Goal: Task Accomplishment & Management: Manage account settings

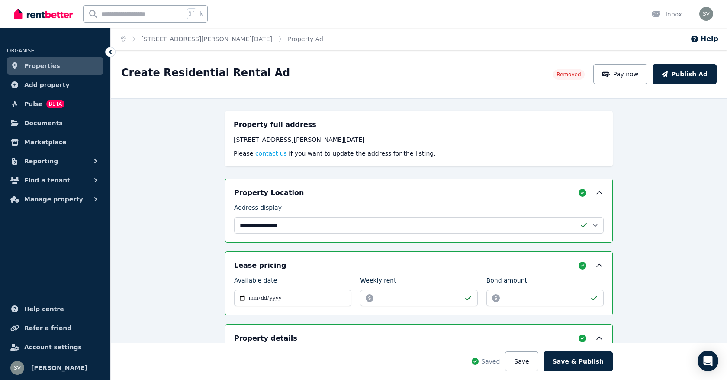
select select "**********"
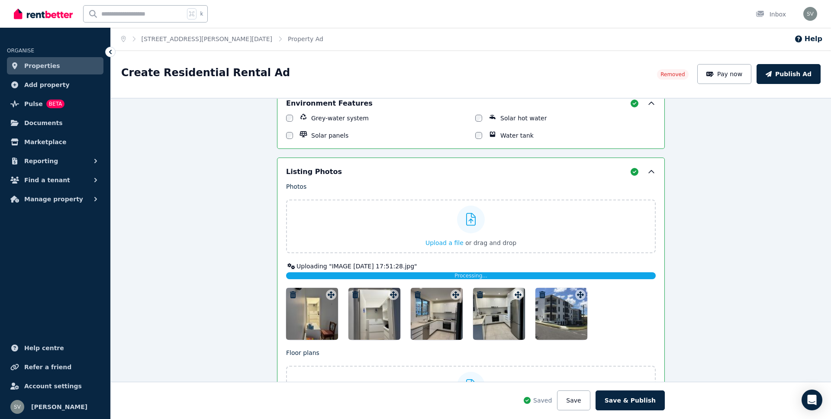
scroll to position [850, 0]
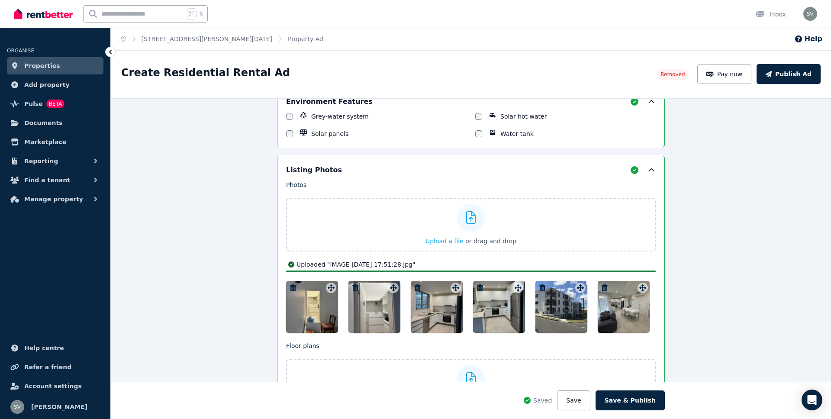
click at [606, 317] on div at bounding box center [624, 307] width 52 height 52
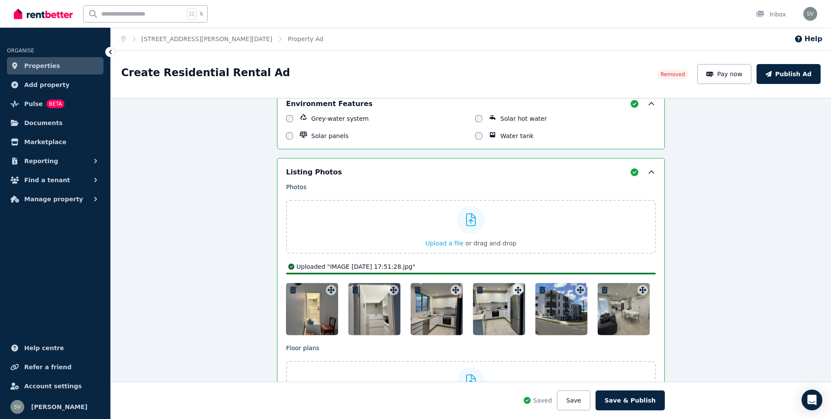
click at [606, 317] on div "**********" at bounding box center [471, 234] width 720 height 369
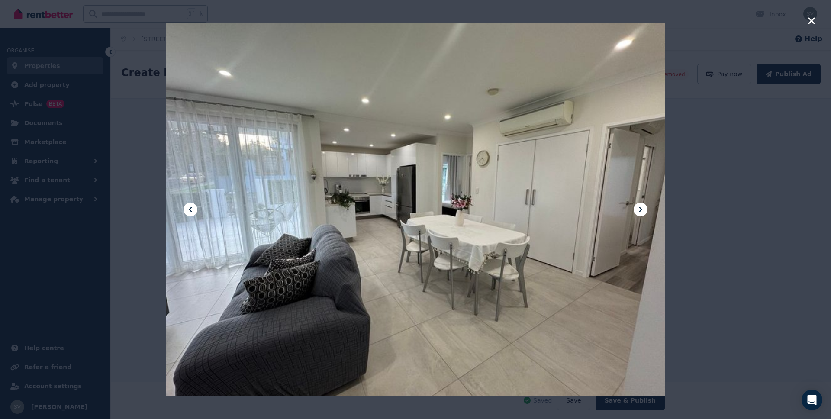
scroll to position [855, 0]
click at [640, 211] on icon at bounding box center [640, 209] width 3 height 5
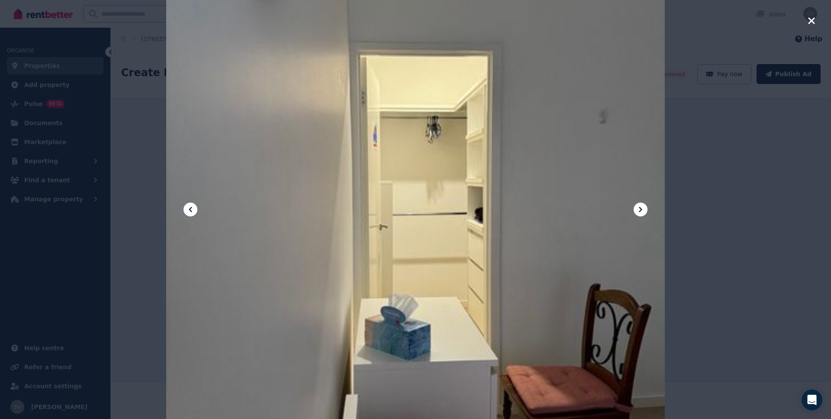
click at [640, 211] on icon at bounding box center [640, 209] width 3 height 5
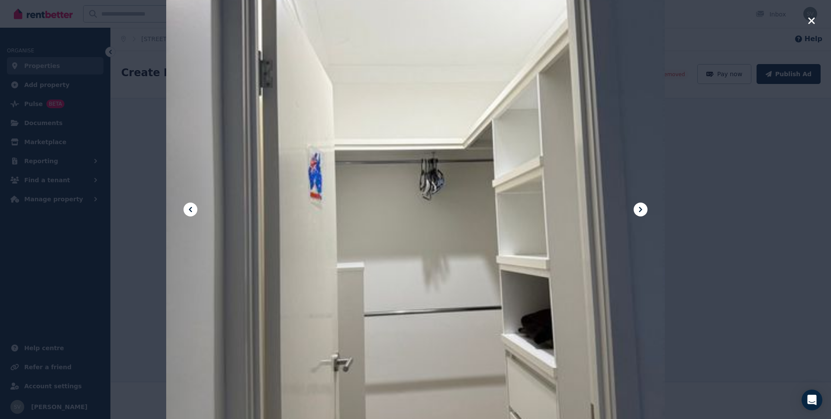
click at [640, 211] on icon at bounding box center [640, 209] width 3 height 5
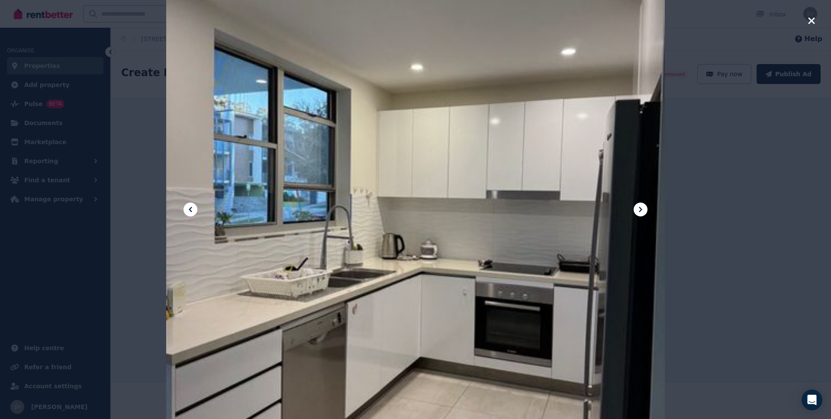
click at [640, 211] on icon at bounding box center [640, 209] width 3 height 5
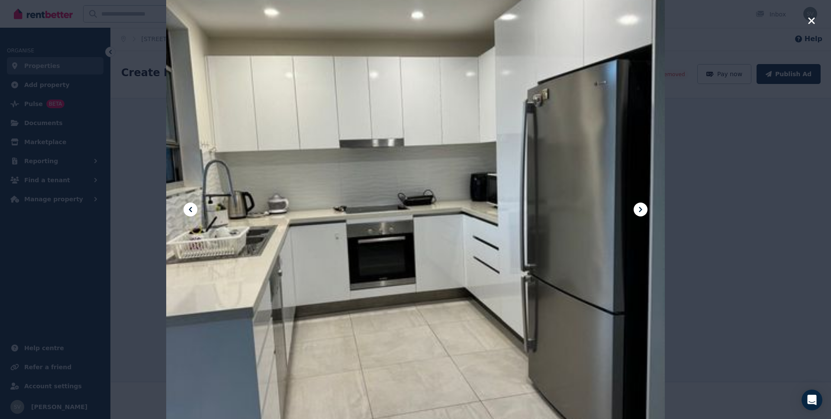
click at [640, 211] on icon at bounding box center [640, 209] width 3 height 5
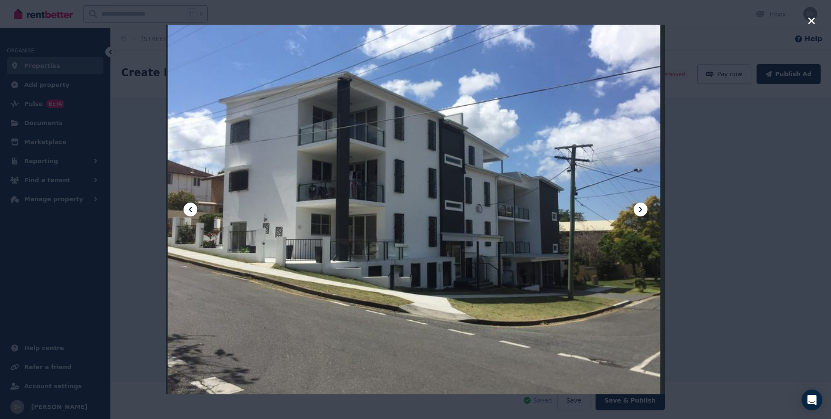
click at [640, 211] on icon at bounding box center [640, 209] width 3 height 5
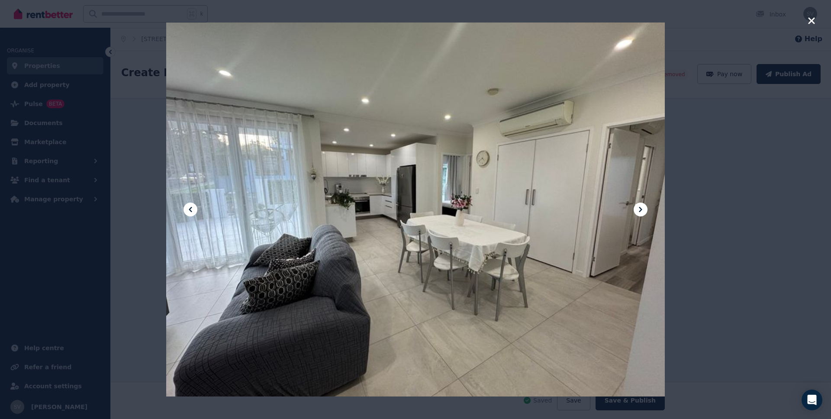
click at [640, 211] on icon at bounding box center [640, 209] width 3 height 5
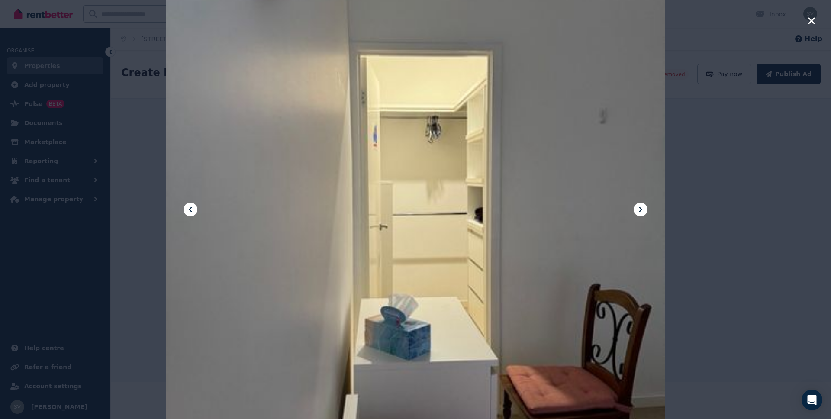
click at [727, 22] on icon "button" at bounding box center [811, 20] width 6 height 6
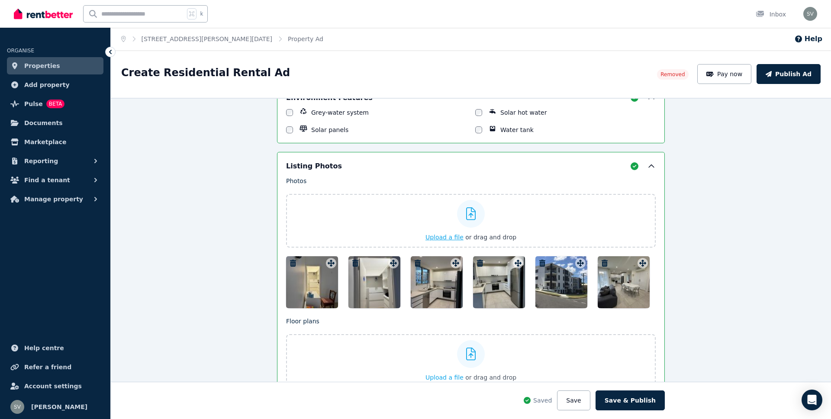
click at [449, 238] on span "Upload a file" at bounding box center [445, 237] width 38 height 7
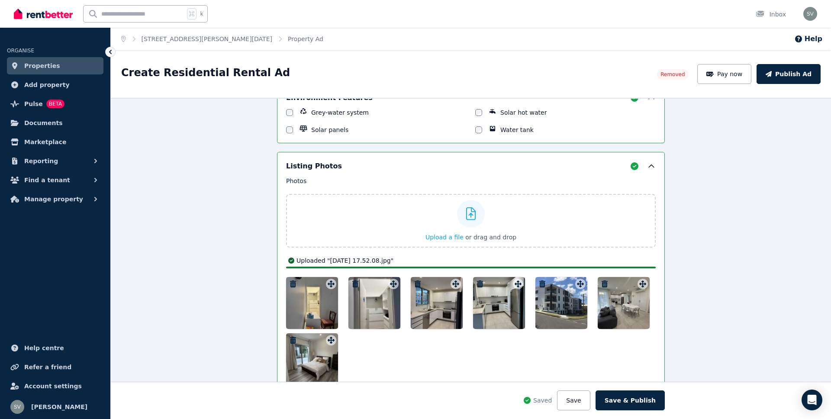
click at [304, 357] on div at bounding box center [312, 359] width 52 height 52
click at [304, 357] on div at bounding box center [415, 209] width 499 height 665
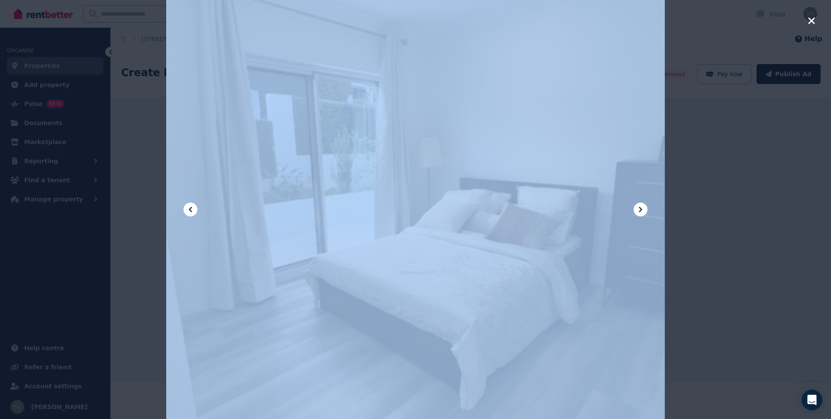
click at [300, 350] on div at bounding box center [415, 209] width 499 height 665
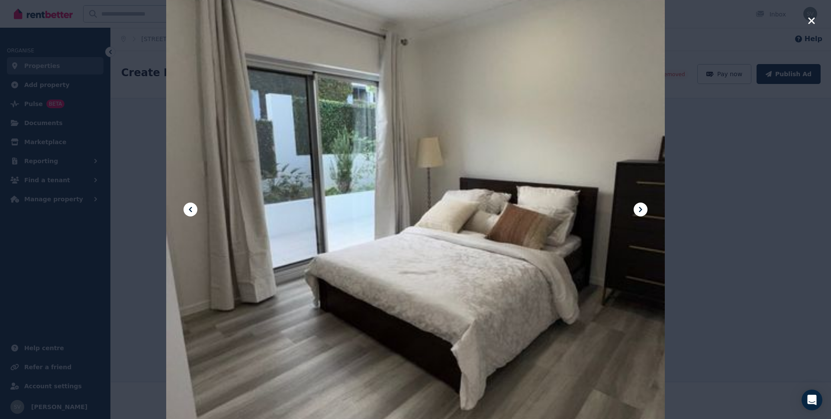
click at [727, 23] on icon "button" at bounding box center [812, 21] width 8 height 10
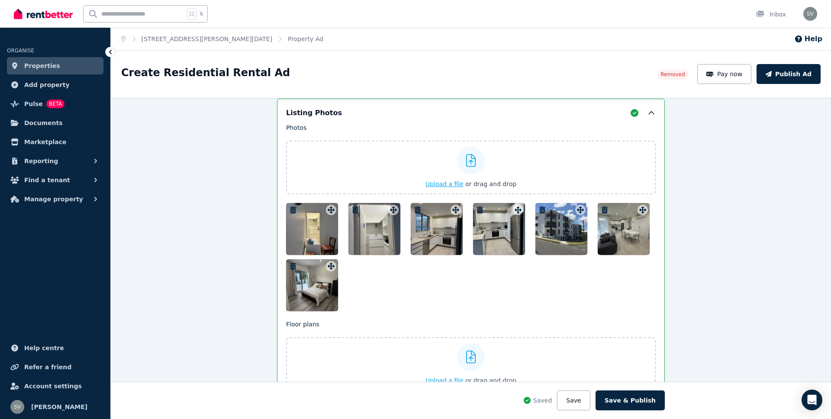
scroll to position [905, 0]
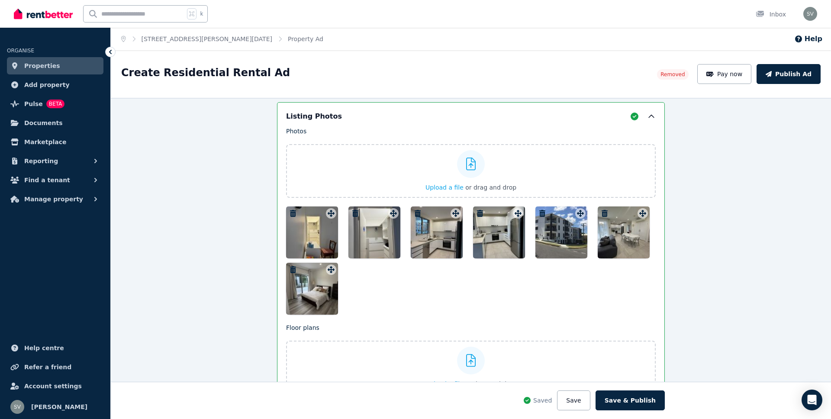
click at [310, 295] on div at bounding box center [312, 289] width 52 height 52
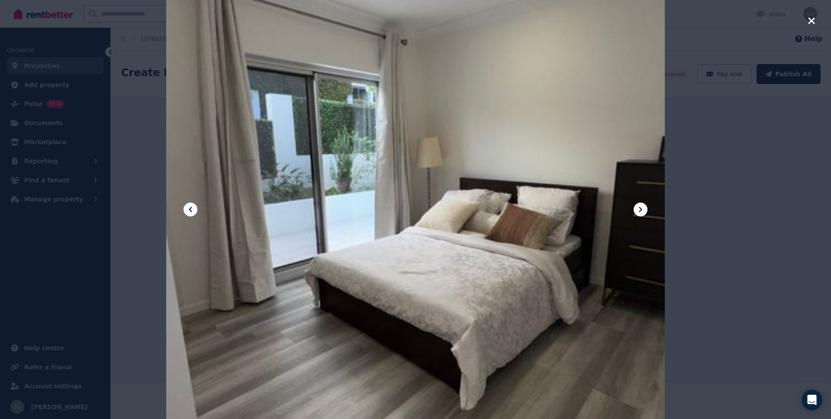
click at [645, 208] on icon at bounding box center [641, 209] width 10 height 10
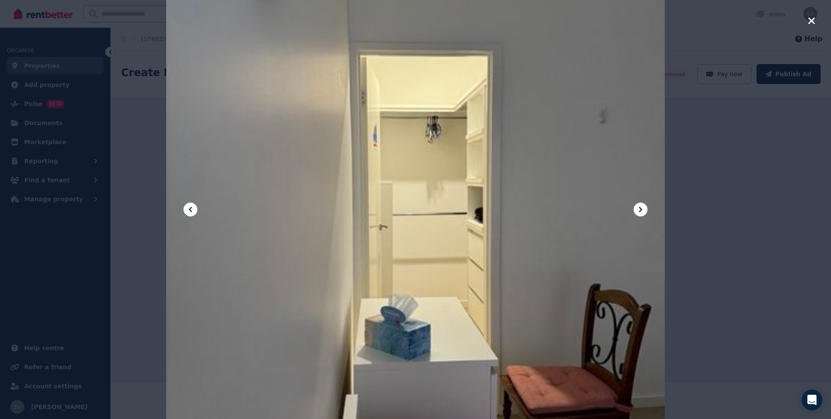
click at [727, 23] on icon "button" at bounding box center [812, 21] width 8 height 10
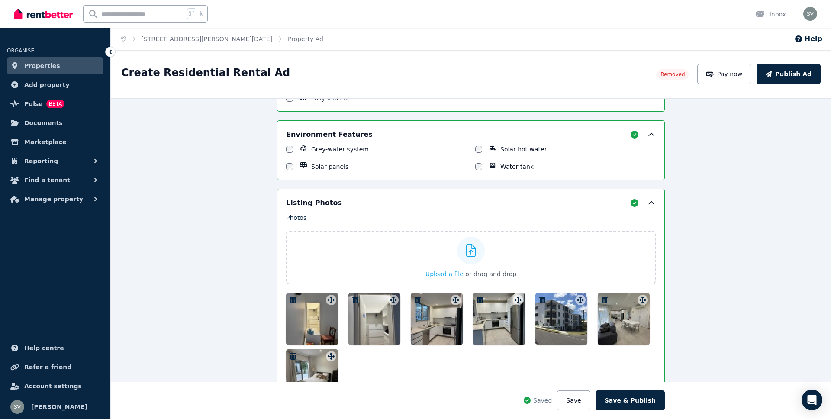
scroll to position [862, 0]
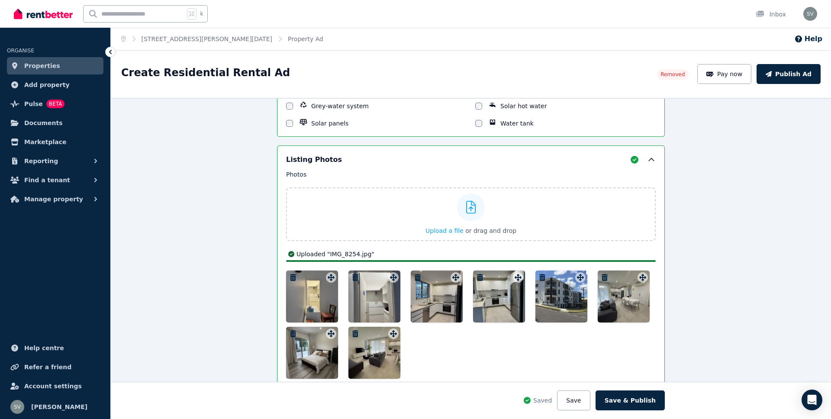
click at [379, 351] on div at bounding box center [375, 353] width 52 height 52
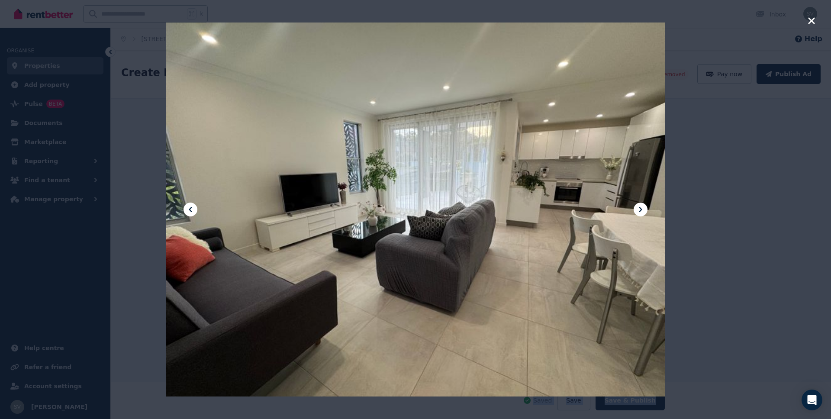
click at [379, 351] on div at bounding box center [415, 209] width 499 height 665
click at [369, 344] on div at bounding box center [415, 209] width 499 height 665
click at [636, 211] on icon at bounding box center [641, 209] width 10 height 10
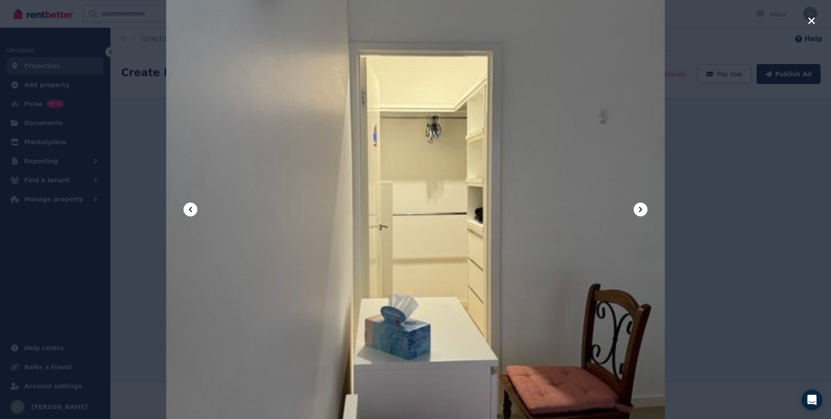
click at [191, 209] on icon at bounding box center [190, 209] width 10 height 10
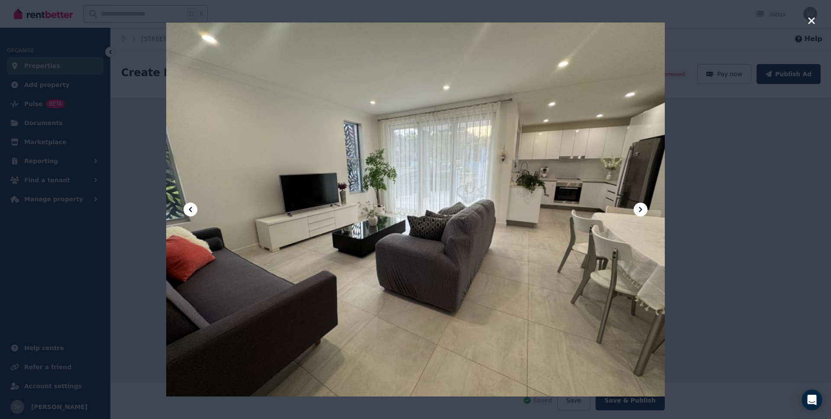
click at [727, 22] on icon "button" at bounding box center [812, 21] width 8 height 10
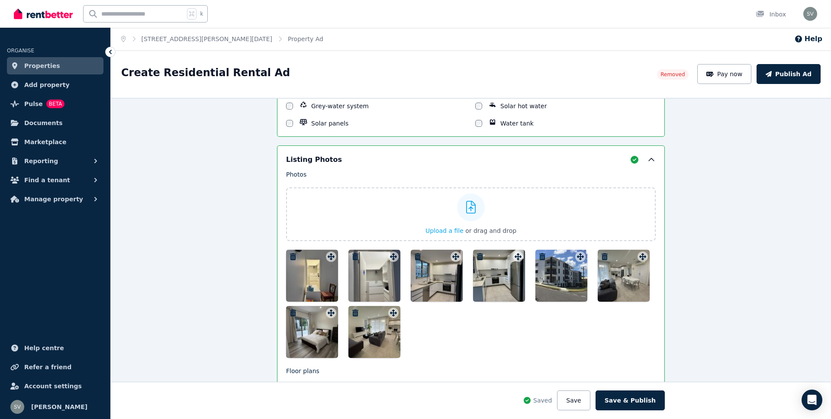
click at [292, 313] on icon "button" at bounding box center [293, 313] width 6 height 7
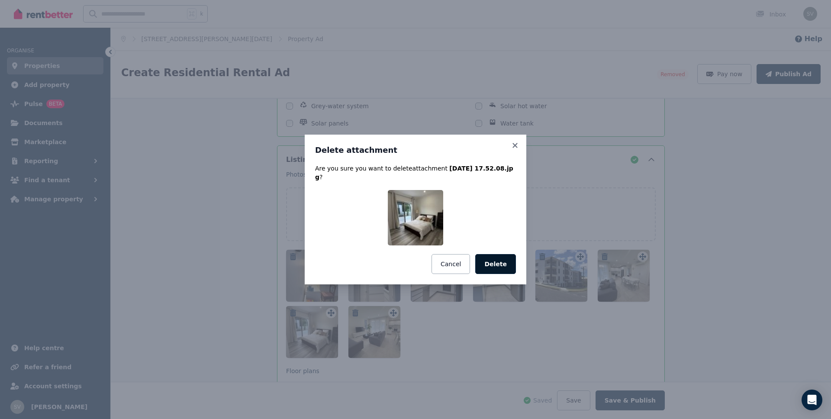
click at [491, 258] on button "Delete" at bounding box center [495, 264] width 41 height 20
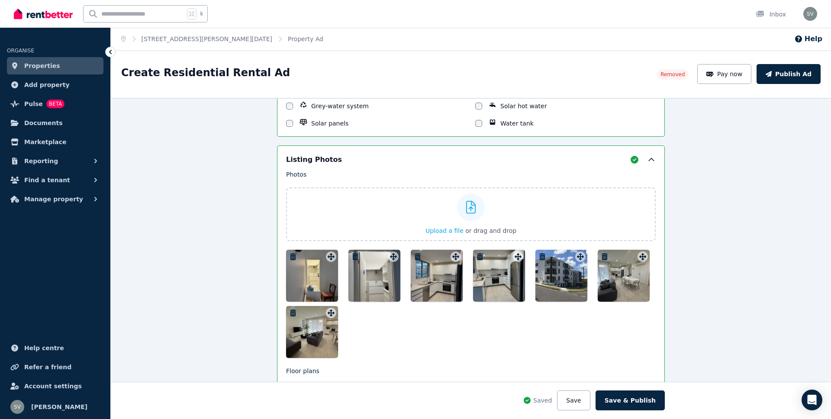
click at [291, 248] on div "Photos Upload a file or drag and drop Uploaded " IMAGE [DATE] 17:51:28.jpg " Up…" at bounding box center [471, 264] width 370 height 188
click at [292, 254] on icon "button" at bounding box center [293, 256] width 6 height 7
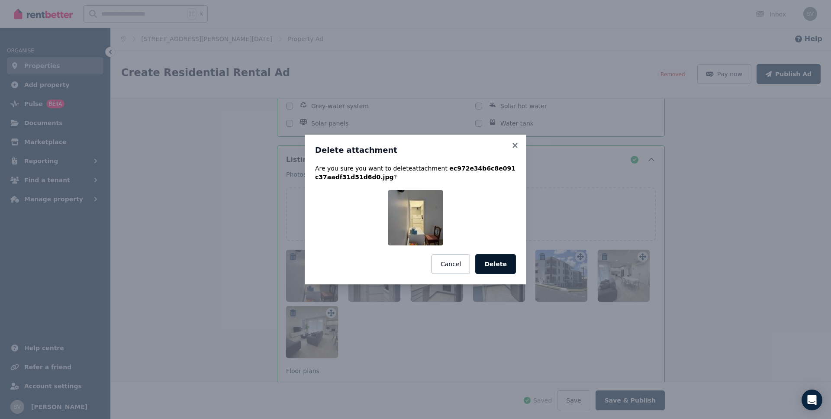
click at [497, 269] on button "Delete" at bounding box center [495, 264] width 41 height 20
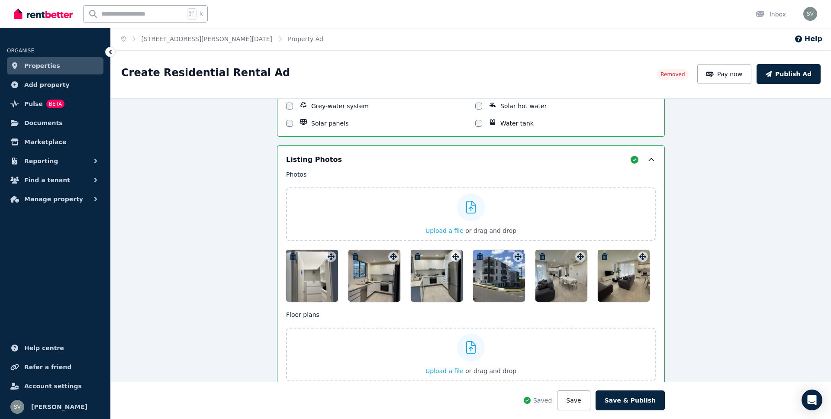
click at [294, 259] on icon "button" at bounding box center [293, 256] width 6 height 7
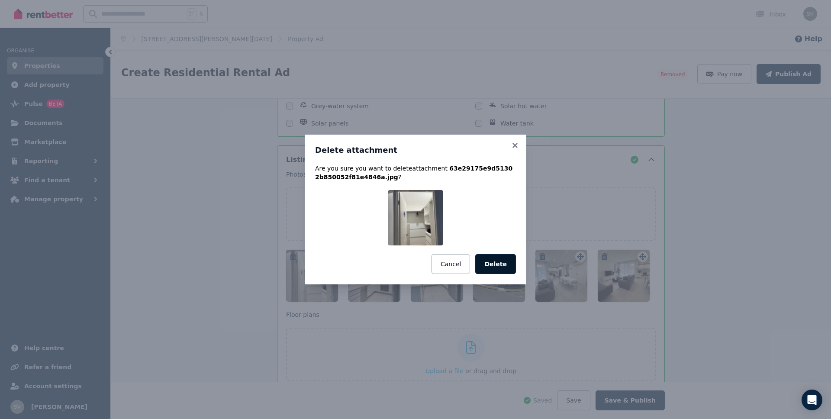
click at [497, 263] on button "Delete" at bounding box center [495, 264] width 41 height 20
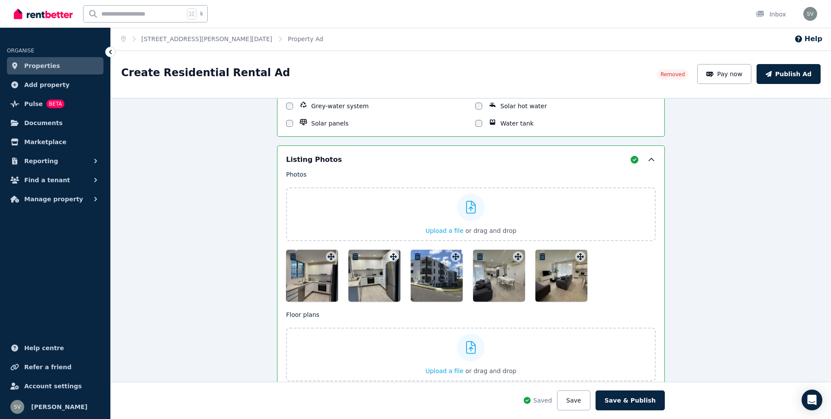
click at [293, 258] on icon "button" at bounding box center [293, 256] width 6 height 7
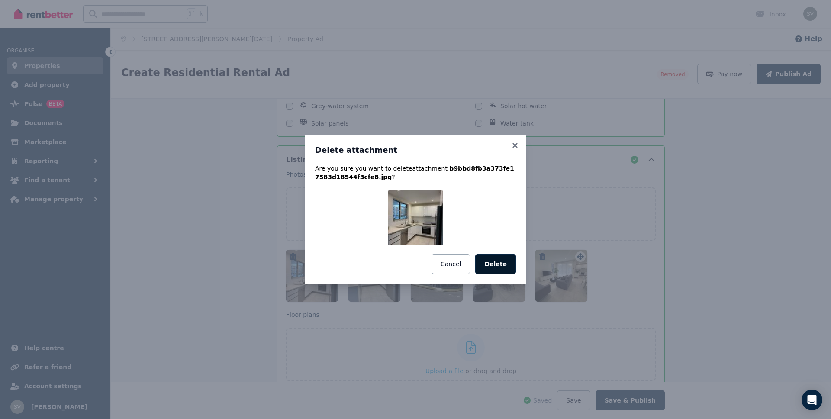
click at [504, 271] on button "Delete" at bounding box center [495, 264] width 41 height 20
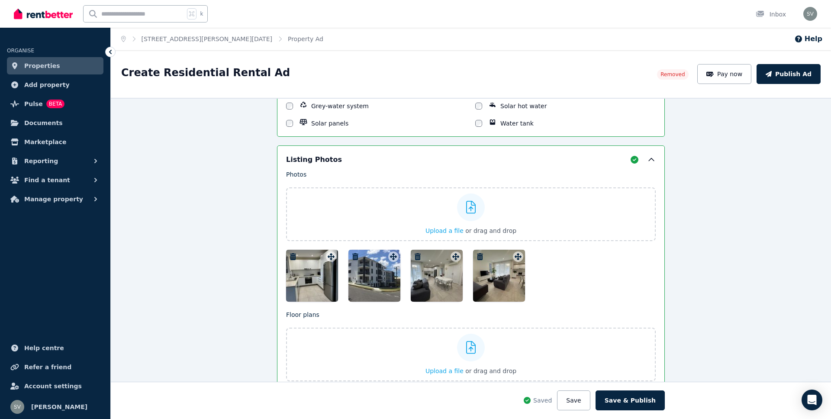
click at [417, 254] on icon "button" at bounding box center [418, 256] width 6 height 7
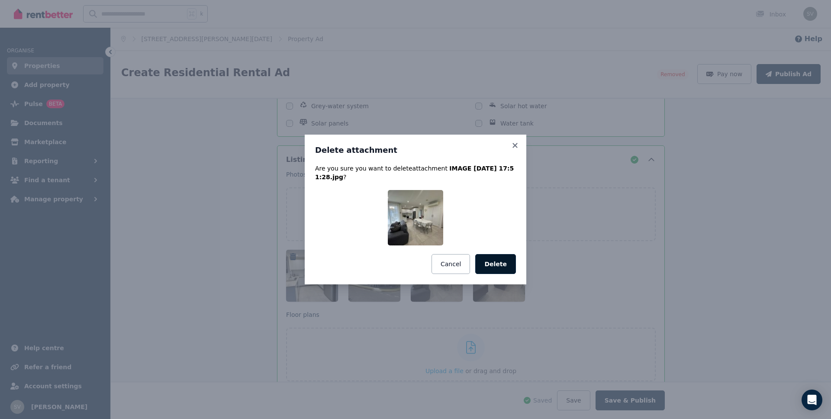
click at [497, 263] on button "Delete" at bounding box center [495, 264] width 41 height 20
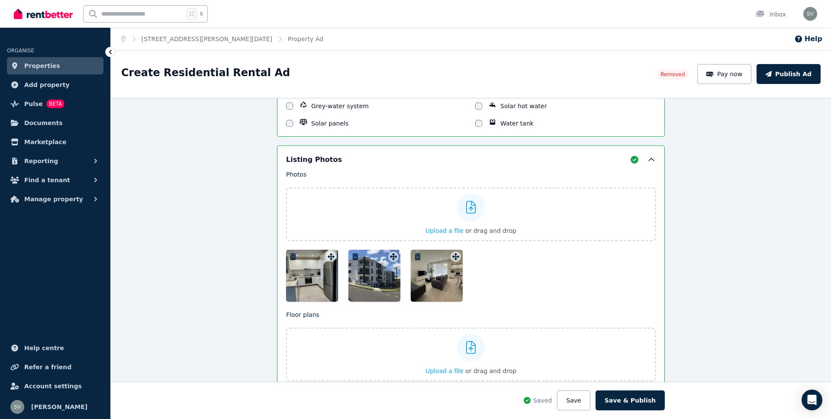
click at [417, 257] on icon "button" at bounding box center [418, 256] width 6 height 7
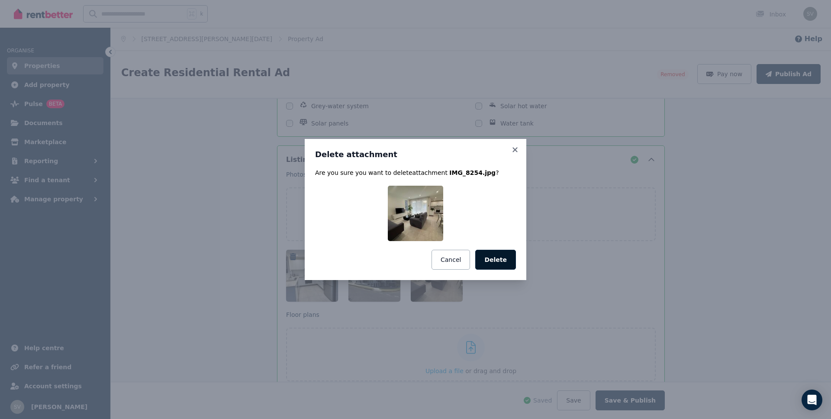
click at [492, 261] on button "Delete" at bounding box center [495, 260] width 41 height 20
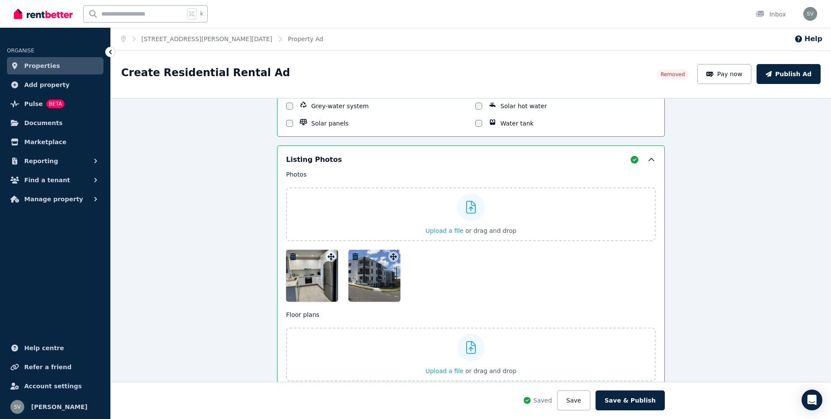
click at [291, 258] on icon "button" at bounding box center [293, 256] width 6 height 7
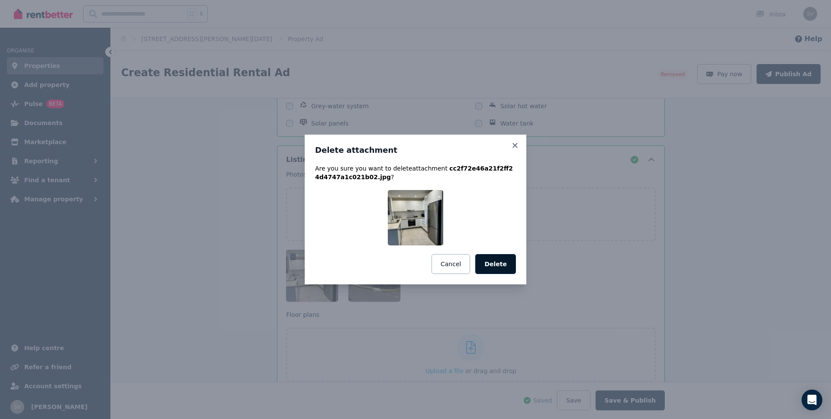
click at [504, 267] on button "Delete" at bounding box center [495, 264] width 41 height 20
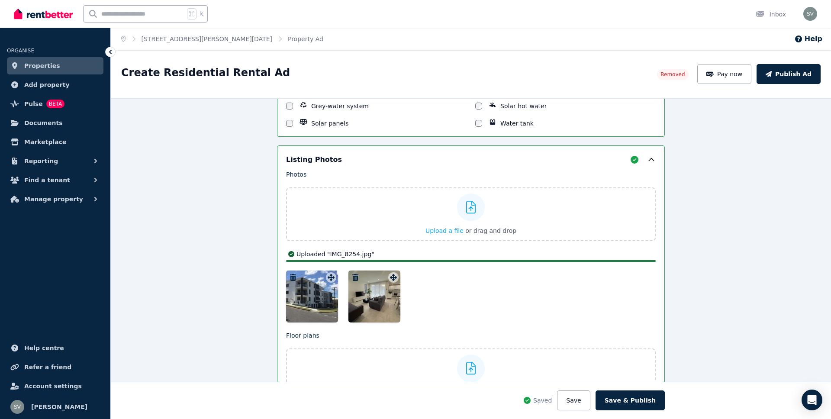
drag, startPoint x: 304, startPoint y: 288, endPoint x: 291, endPoint y: 274, distance: 19.6
click at [423, 287] on div at bounding box center [471, 297] width 370 height 52
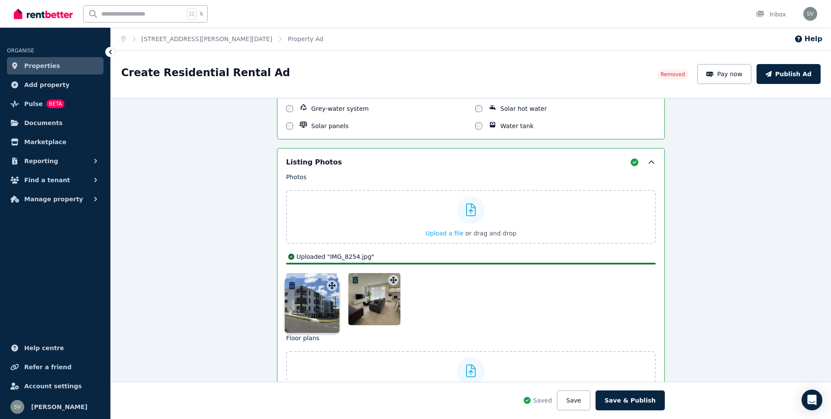
scroll to position [856, 0]
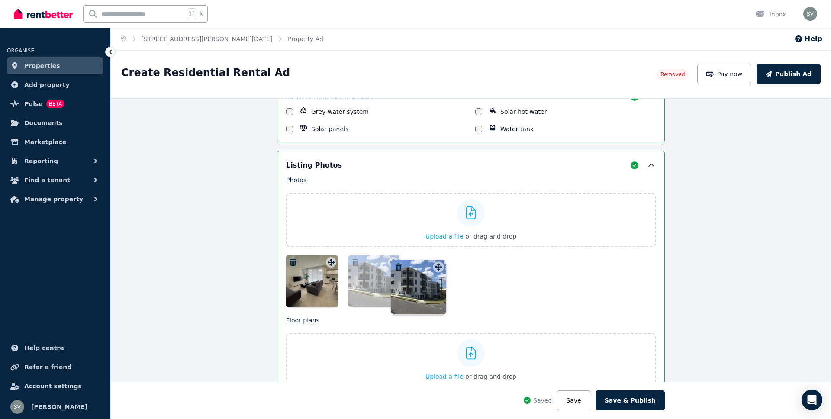
drag, startPoint x: 332, startPoint y: 278, endPoint x: 439, endPoint y: 259, distance: 108.1
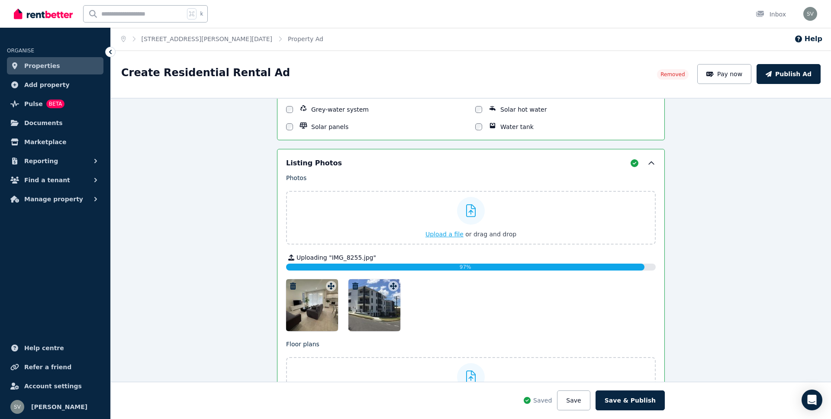
scroll to position [859, 0]
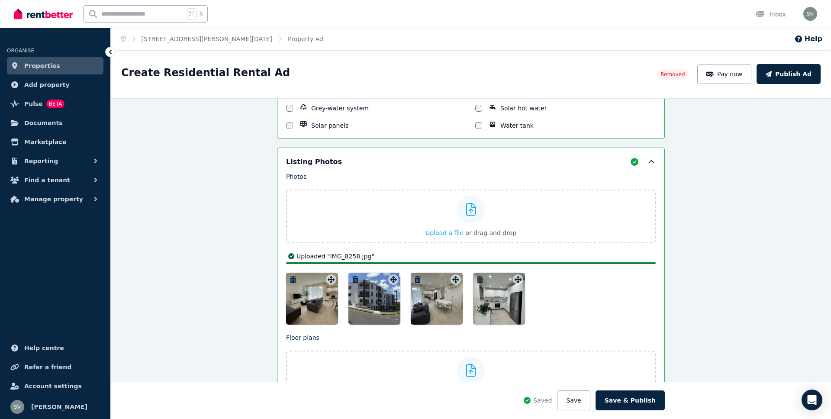
drag, startPoint x: 377, startPoint y: 290, endPoint x: 583, endPoint y: 290, distance: 206.5
click at [594, 289] on div at bounding box center [471, 299] width 370 height 52
drag, startPoint x: 368, startPoint y: 305, endPoint x: 331, endPoint y: 296, distance: 37.9
click at [505, 312] on div at bounding box center [471, 299] width 370 height 52
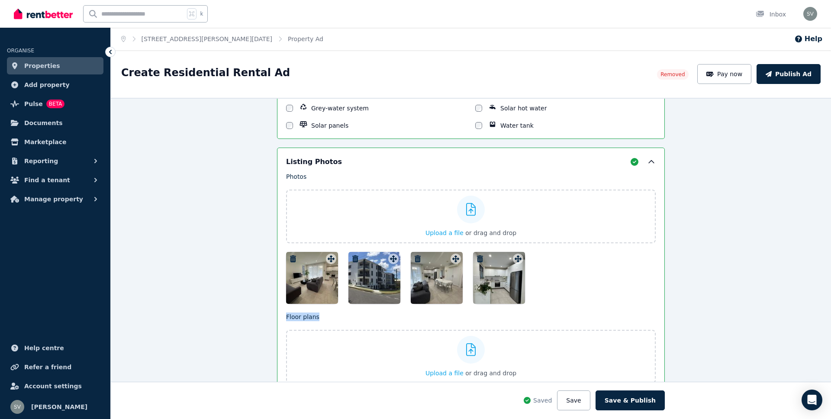
drag, startPoint x: 365, startPoint y: 291, endPoint x: 382, endPoint y: 297, distance: 18.3
click at [380, 313] on div "Photos Upload a file or drag and drop Uploaded " IMAGE [DATE] 17:51:28.jpg " Up…" at bounding box center [471, 277] width 370 height 211
click at [392, 255] on div at bounding box center [393, 259] width 10 height 10
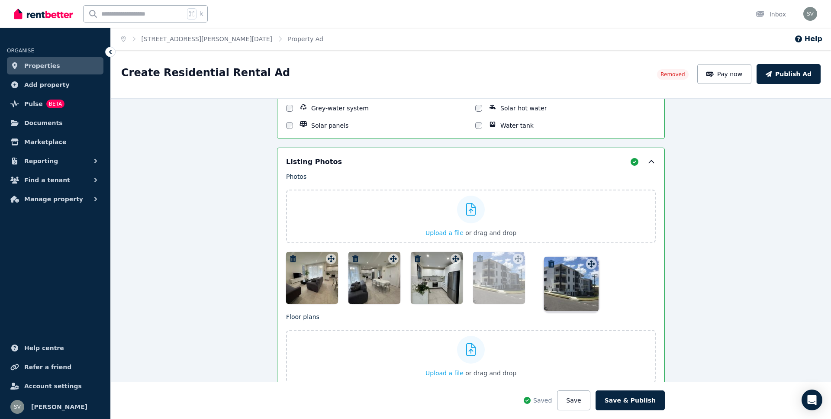
drag, startPoint x: 395, startPoint y: 260, endPoint x: 592, endPoint y: 258, distance: 197.0
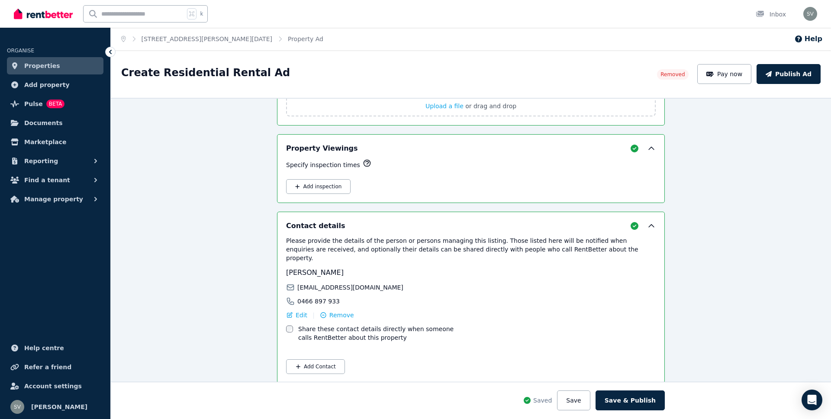
scroll to position [1205, 0]
click at [198, 211] on div "**********" at bounding box center [471, 258] width 720 height 321
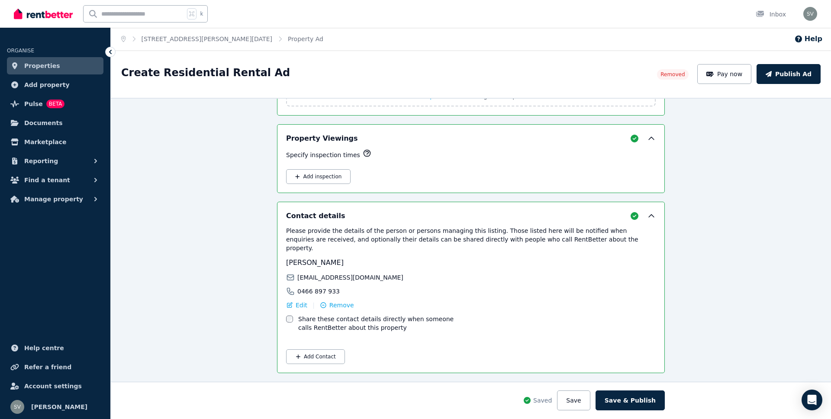
scroll to position [1184, 0]
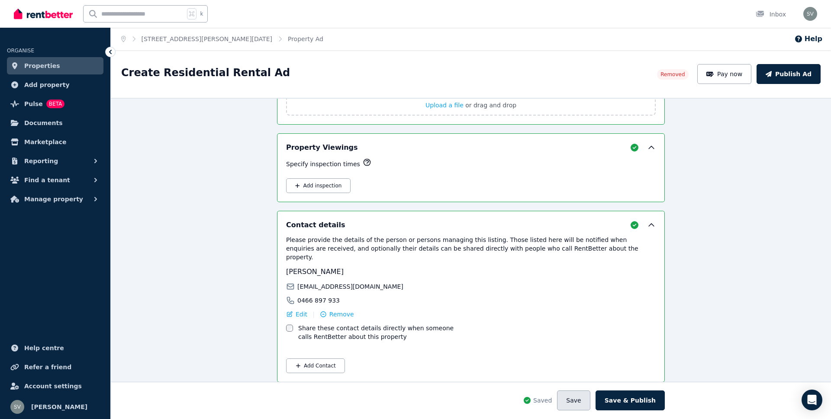
click at [586, 379] on button "Save" at bounding box center [573, 401] width 33 height 20
click at [250, 189] on div "**********" at bounding box center [471, 258] width 720 height 321
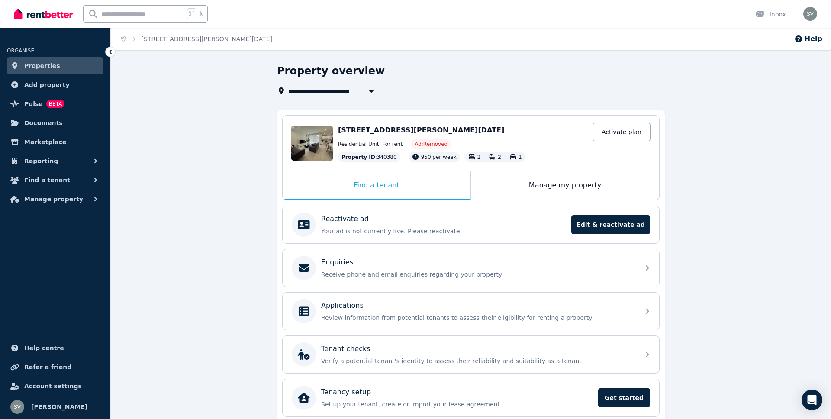
select select "**********"
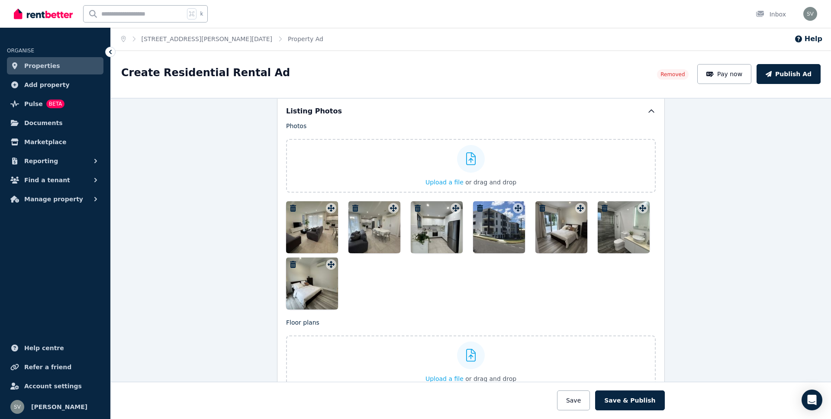
scroll to position [913, 0]
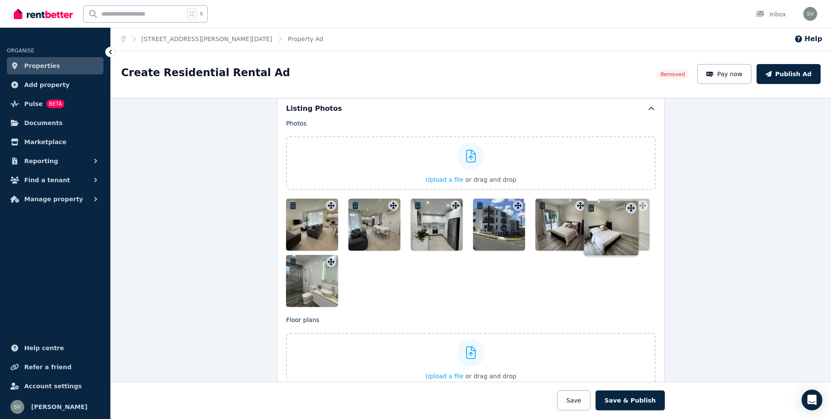
drag, startPoint x: 333, startPoint y: 263, endPoint x: 632, endPoint y: 202, distance: 305.4
click at [632, 202] on div "Photos Upload a file or drag and drop To pick up a draggable item, press the sp…" at bounding box center [471, 213] width 370 height 188
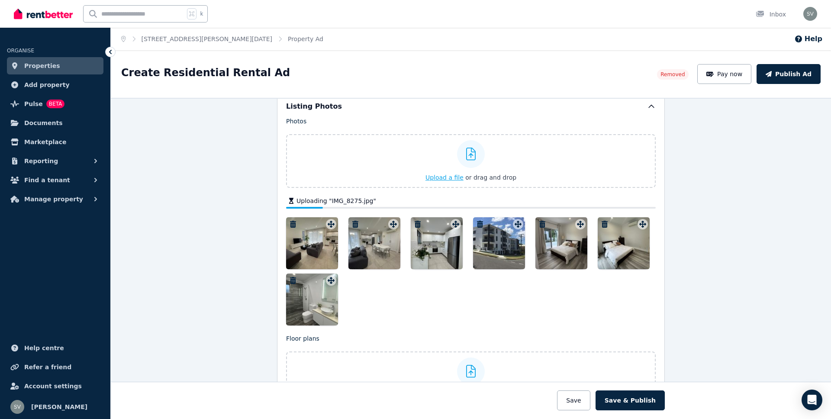
scroll to position [916, 0]
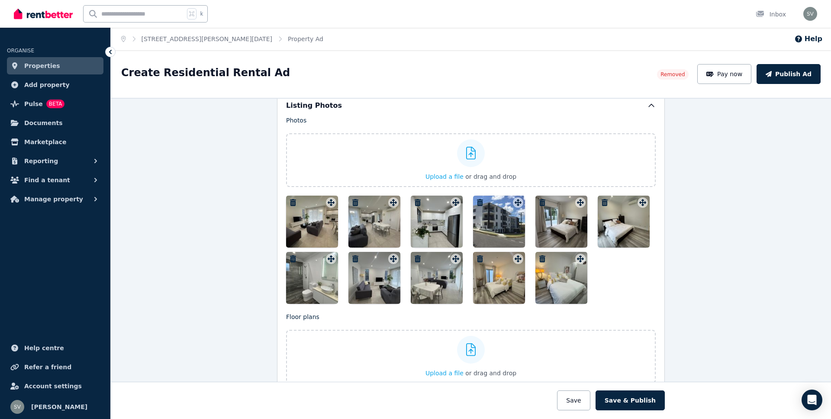
click at [491, 283] on div at bounding box center [499, 278] width 52 height 52
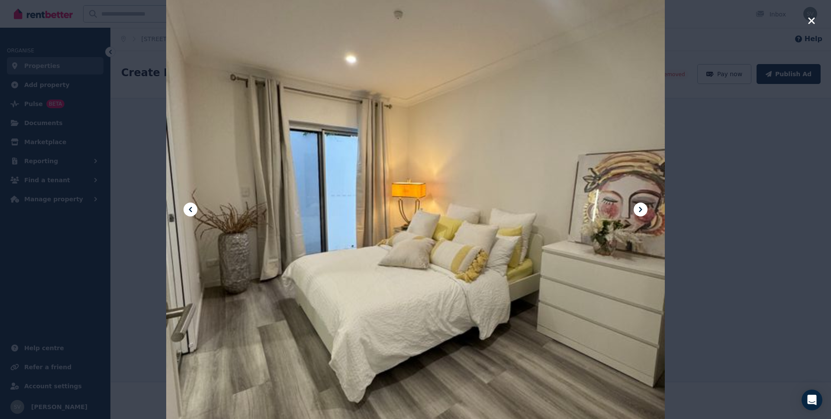
click at [491, 283] on div "**********" at bounding box center [471, 234] width 720 height 369
click at [491, 283] on div at bounding box center [415, 209] width 499 height 665
click at [727, 22] on icon "button" at bounding box center [812, 21] width 8 height 10
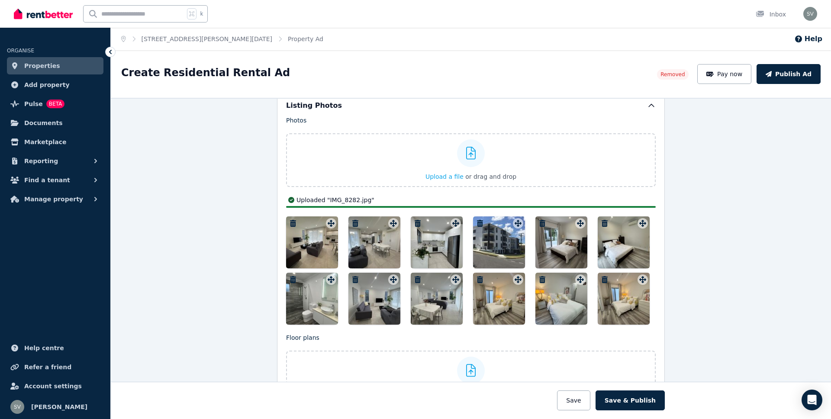
click at [617, 305] on div at bounding box center [624, 299] width 52 height 52
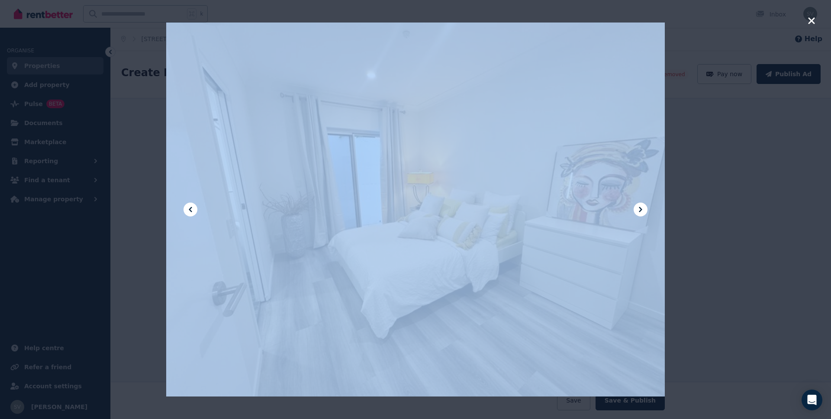
click at [617, 305] on div at bounding box center [415, 209] width 499 height 665
click at [608, 303] on div at bounding box center [415, 209] width 499 height 665
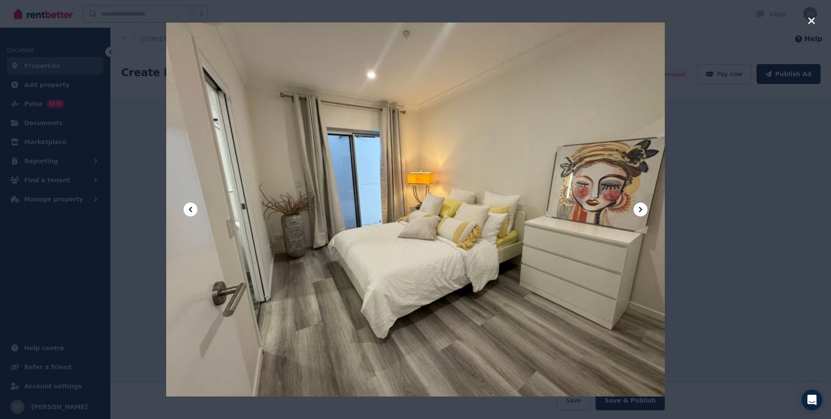
click at [727, 22] on icon "button" at bounding box center [812, 21] width 8 height 10
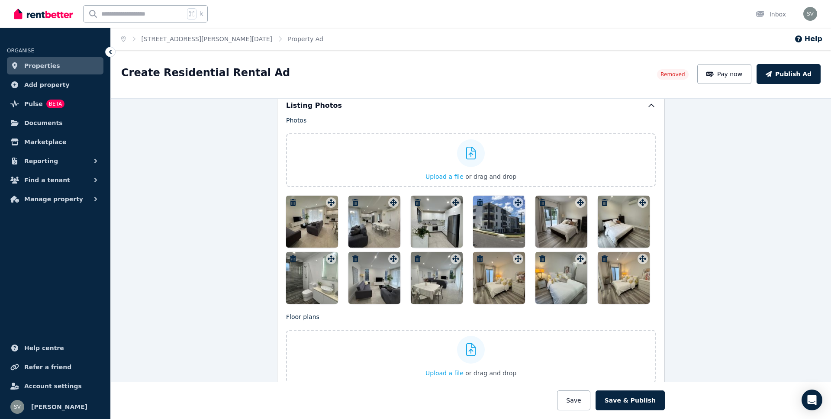
click at [604, 261] on icon "button" at bounding box center [605, 258] width 6 height 7
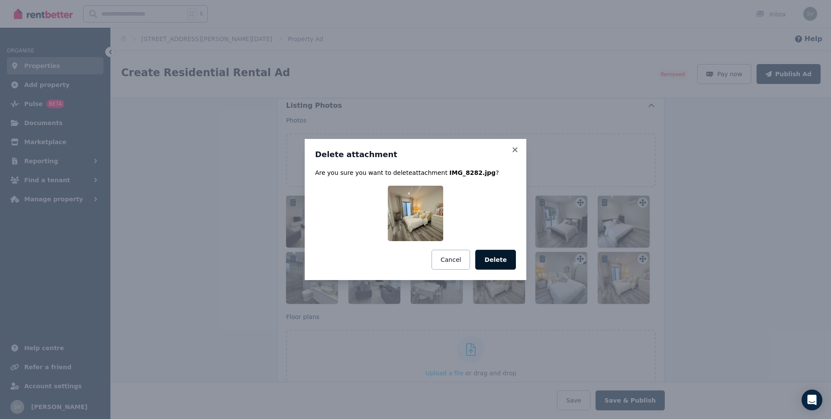
click at [492, 257] on button "Delete" at bounding box center [495, 260] width 41 height 20
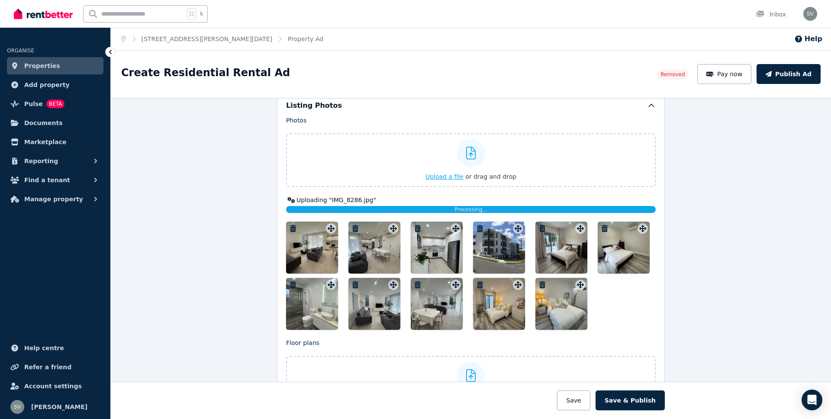
scroll to position [917, 0]
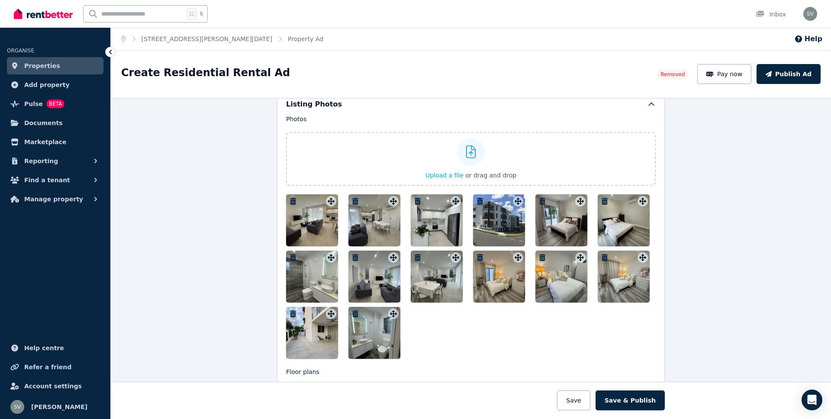
drag, startPoint x: 375, startPoint y: 284, endPoint x: 324, endPoint y: 226, distance: 76.4
click at [314, 218] on div at bounding box center [471, 276] width 370 height 165
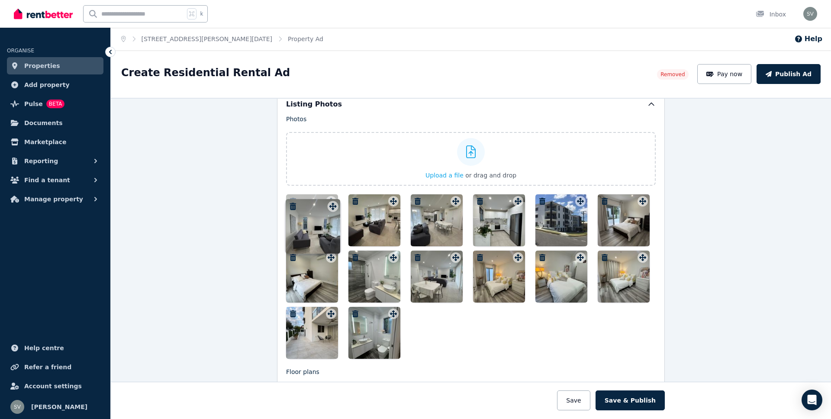
drag, startPoint x: 395, startPoint y: 258, endPoint x: 333, endPoint y: 199, distance: 85.1
click at [333, 199] on div "Photos Upload a file or drag and drop Uploaded " IMG_8275.jpg " Uploaded " IMG_…" at bounding box center [471, 237] width 370 height 244
drag, startPoint x: 374, startPoint y: 331, endPoint x: 505, endPoint y: 313, distance: 131.9
click at [570, 305] on div at bounding box center [471, 276] width 370 height 165
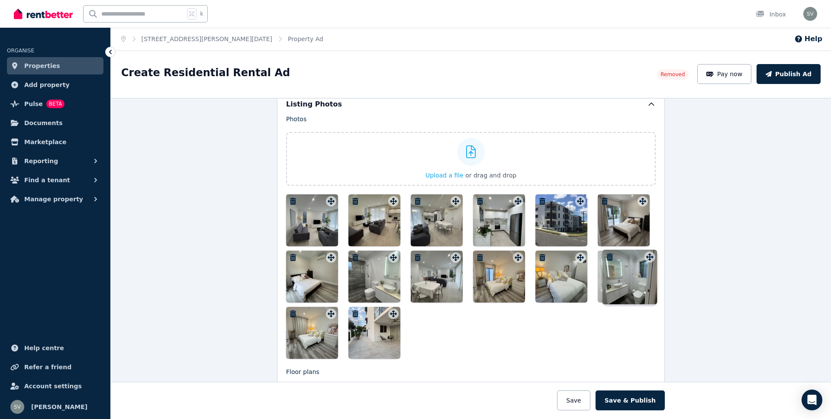
drag, startPoint x: 394, startPoint y: 313, endPoint x: 650, endPoint y: 248, distance: 263.5
click at [650, 248] on div at bounding box center [471, 276] width 370 height 165
click at [318, 215] on div at bounding box center [312, 220] width 52 height 52
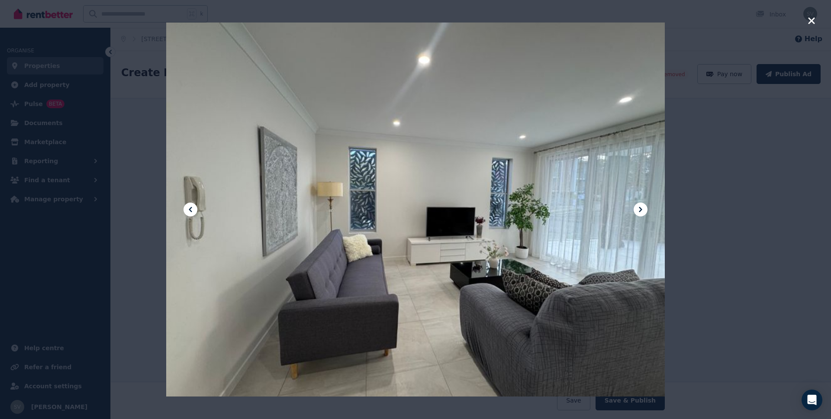
click at [640, 210] on icon at bounding box center [641, 209] width 10 height 10
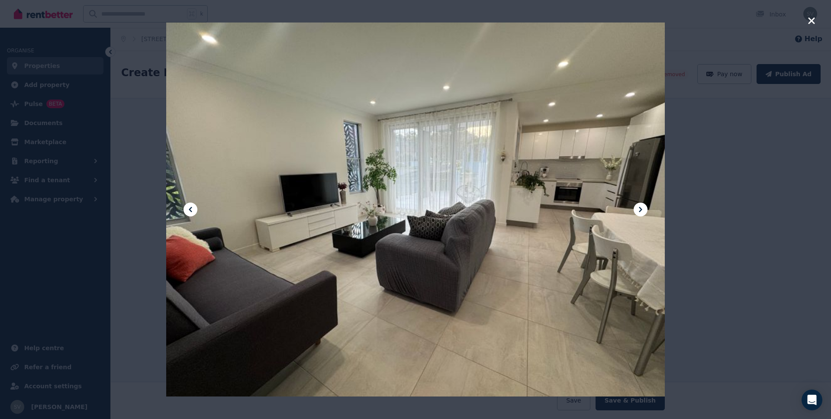
click at [640, 210] on icon at bounding box center [641, 209] width 10 height 10
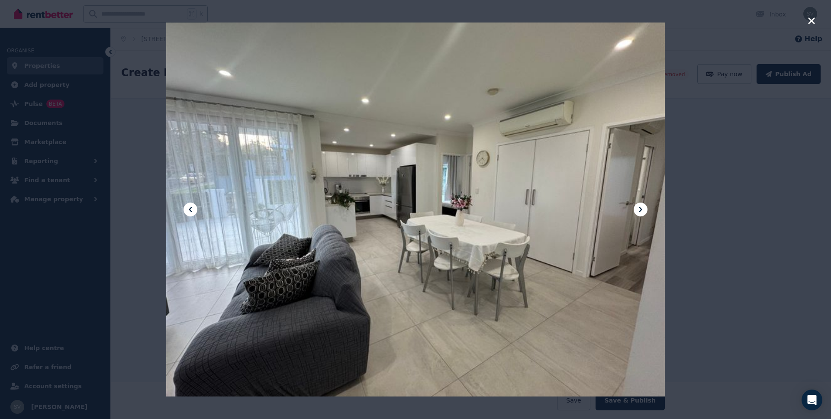
click at [640, 210] on icon at bounding box center [641, 209] width 10 height 10
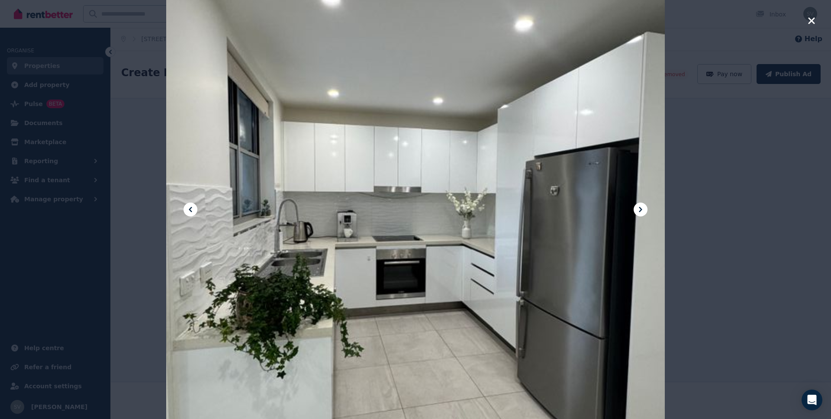
click at [640, 210] on icon at bounding box center [641, 209] width 10 height 10
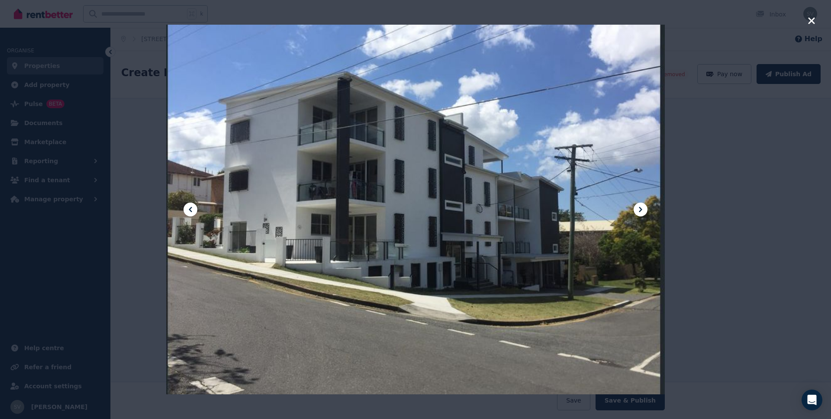
click at [640, 210] on icon at bounding box center [641, 209] width 10 height 10
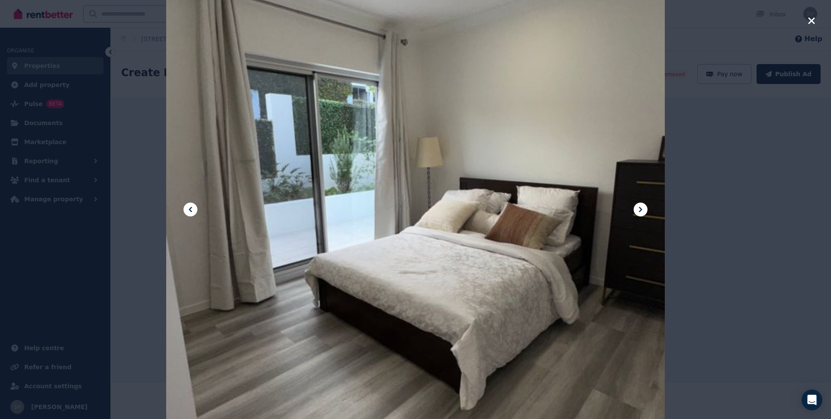
click at [640, 210] on icon at bounding box center [641, 209] width 10 height 10
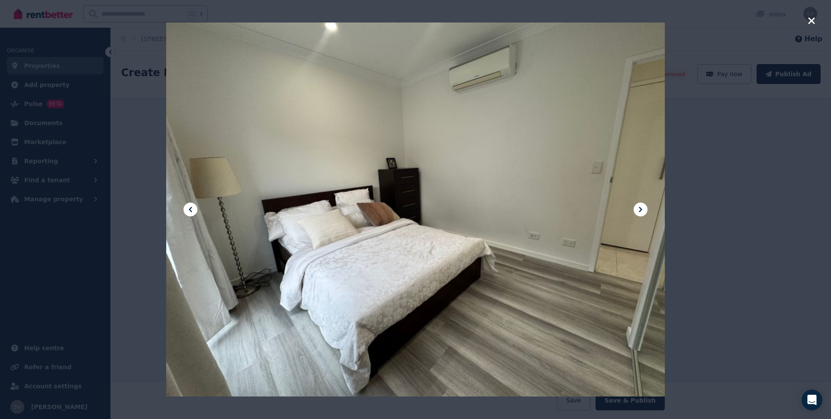
click at [640, 210] on icon at bounding box center [641, 209] width 10 height 10
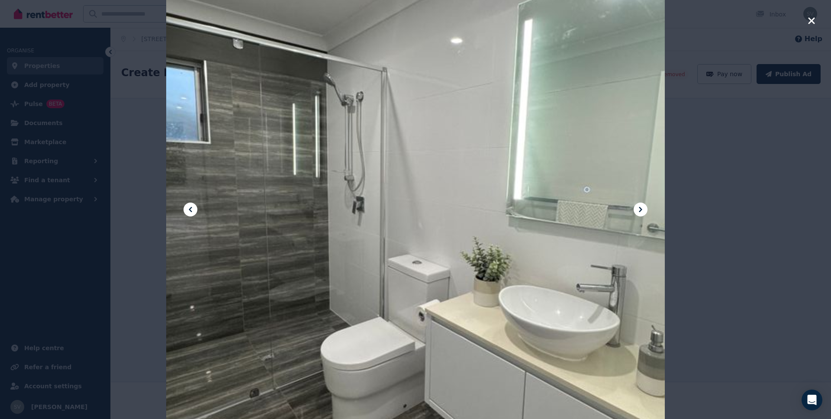
click at [640, 210] on icon at bounding box center [641, 209] width 10 height 10
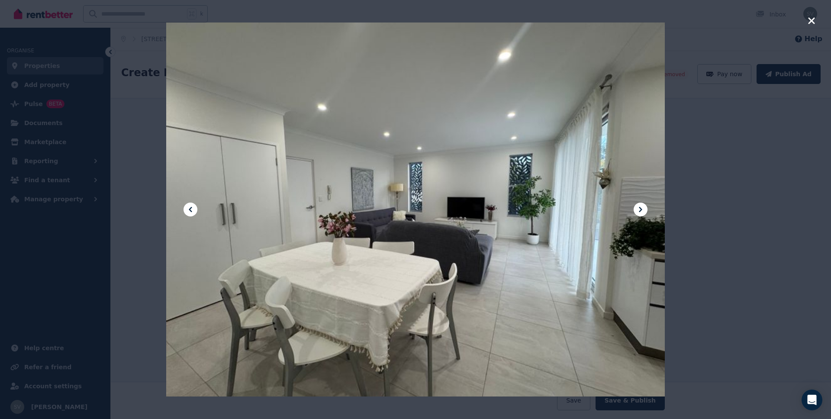
click at [640, 210] on icon at bounding box center [641, 209] width 10 height 10
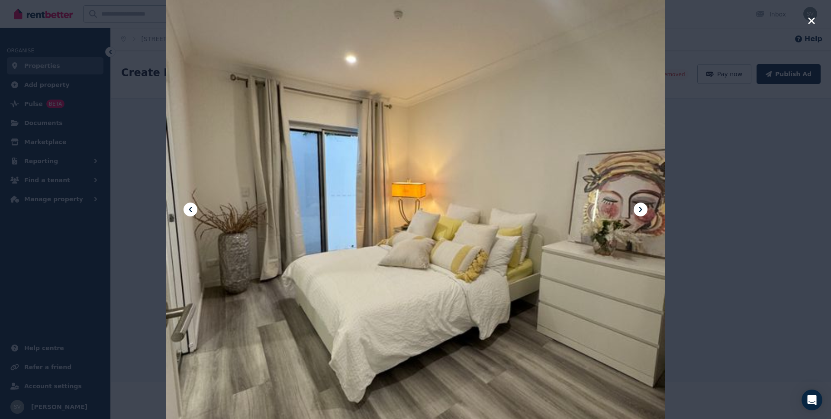
click at [640, 210] on icon at bounding box center [641, 209] width 10 height 10
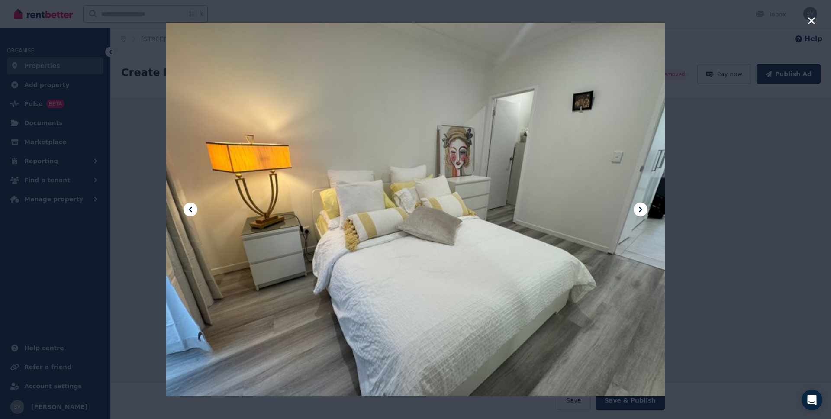
click at [640, 210] on icon at bounding box center [641, 209] width 10 height 10
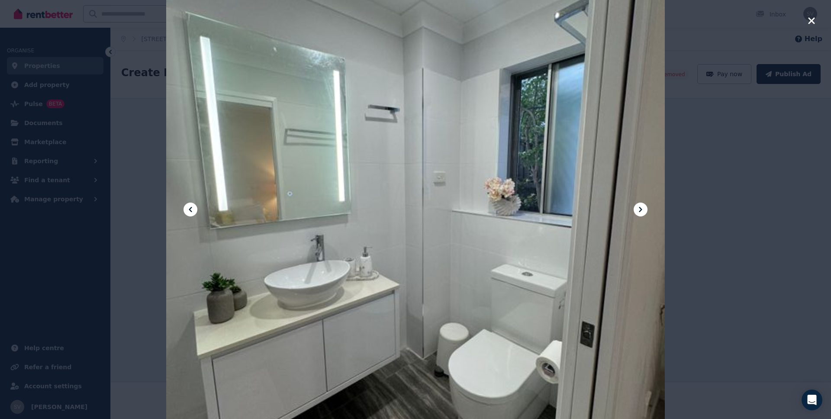
click at [640, 210] on icon at bounding box center [641, 209] width 10 height 10
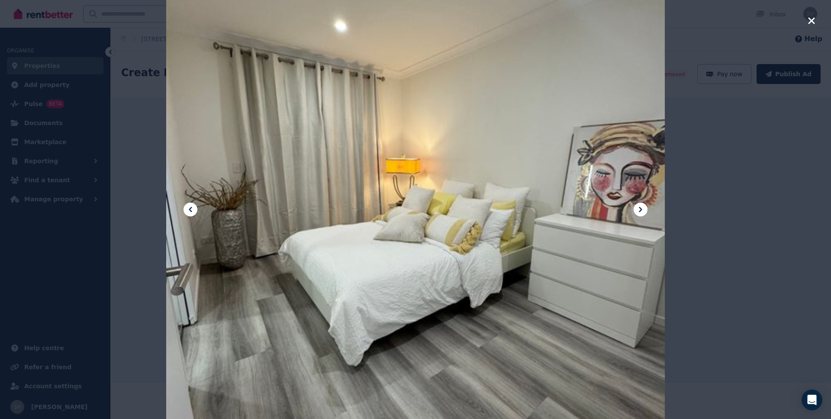
click at [640, 210] on icon at bounding box center [641, 209] width 10 height 10
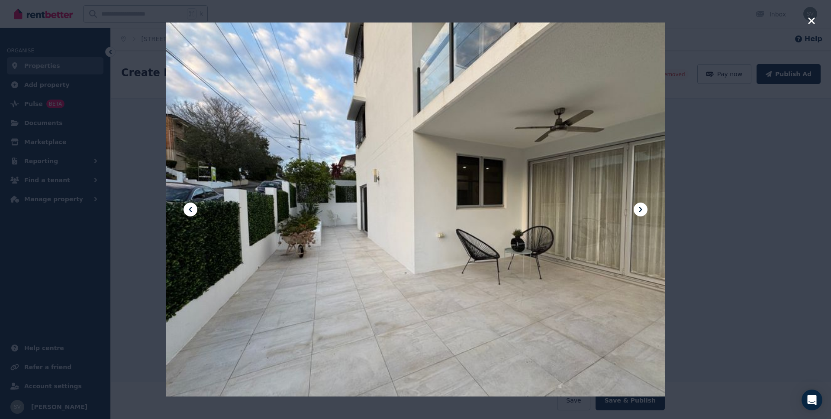
click at [640, 210] on icon at bounding box center [641, 209] width 10 height 10
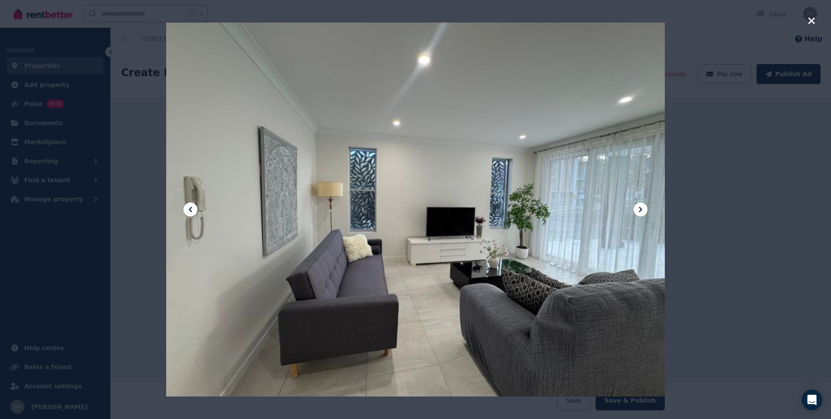
click at [640, 210] on icon at bounding box center [641, 209] width 10 height 10
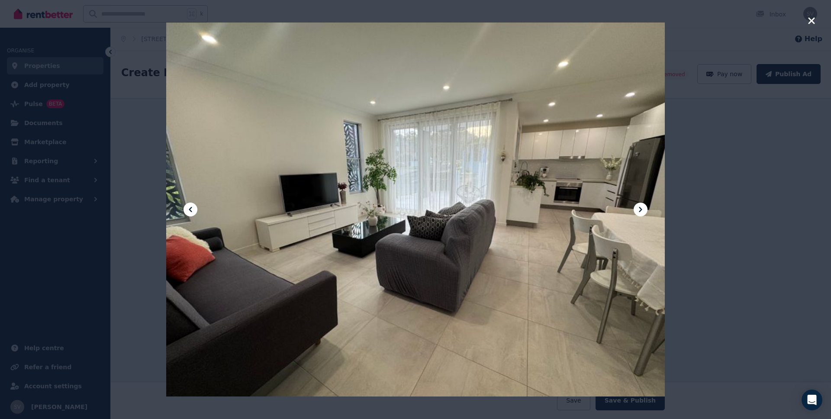
click at [190, 210] on icon at bounding box center [190, 209] width 3 height 5
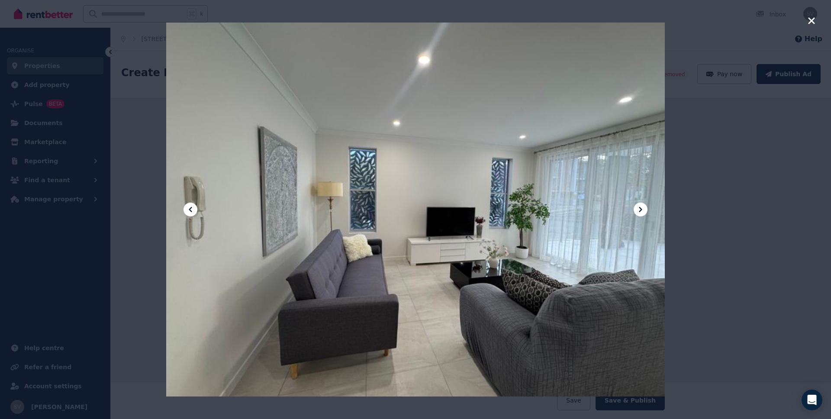
click at [643, 213] on icon at bounding box center [641, 209] width 10 height 10
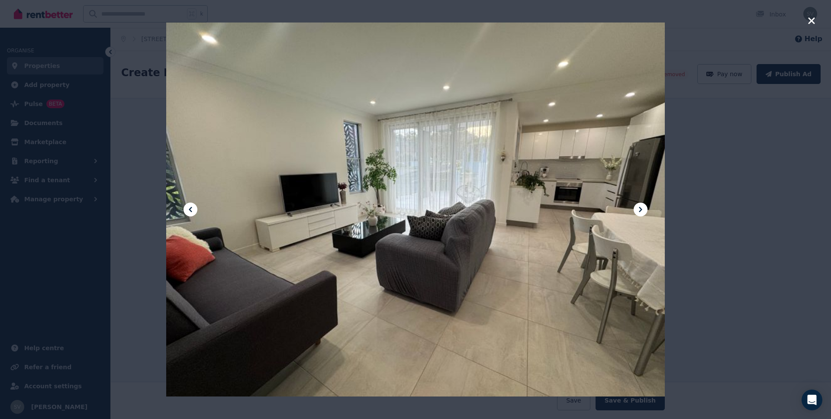
click at [643, 213] on icon at bounding box center [641, 209] width 10 height 10
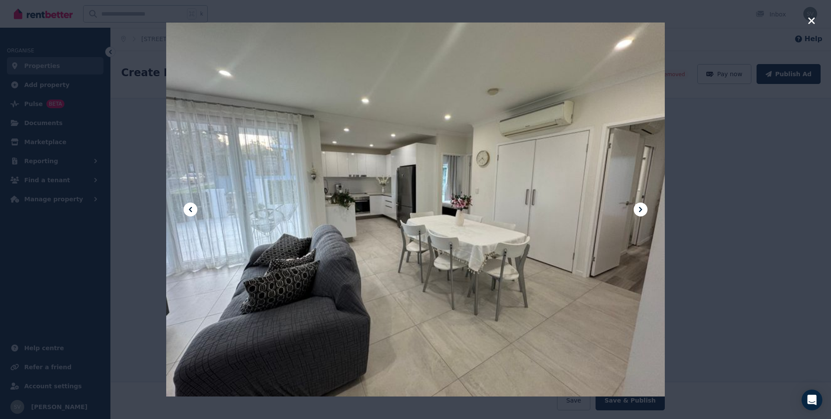
click at [191, 213] on icon at bounding box center [190, 209] width 10 height 10
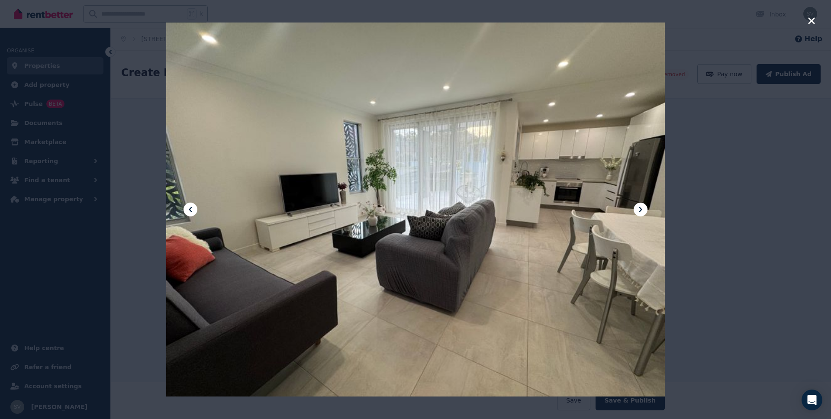
click at [191, 213] on icon at bounding box center [190, 209] width 10 height 10
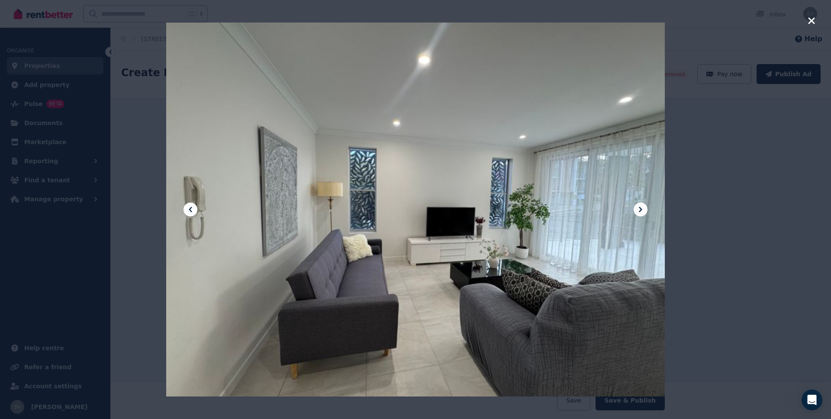
click at [646, 211] on icon at bounding box center [641, 209] width 10 height 10
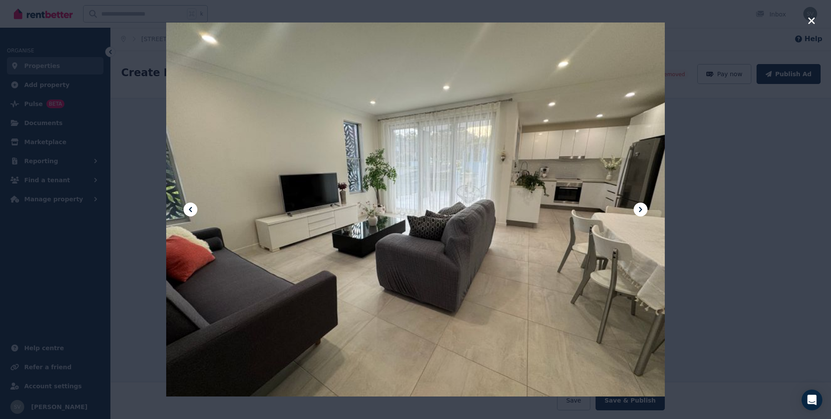
click at [727, 20] on icon "button" at bounding box center [811, 20] width 6 height 6
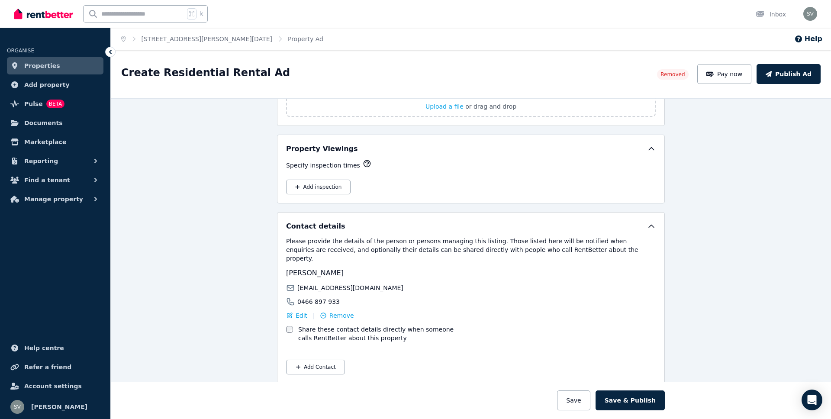
scroll to position [1240, 0]
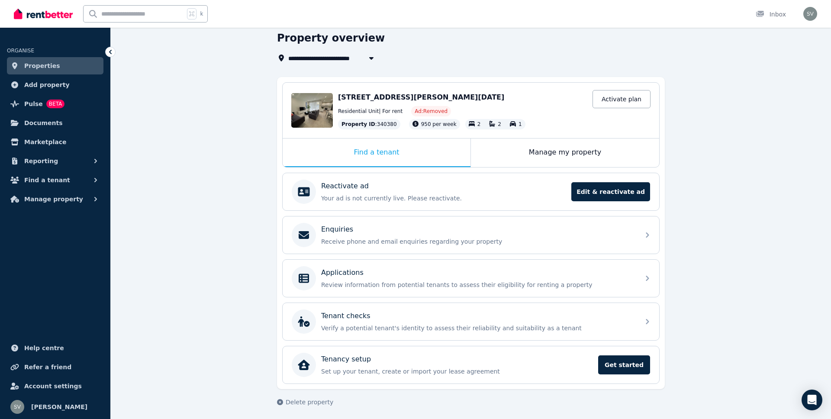
scroll to position [36, 0]
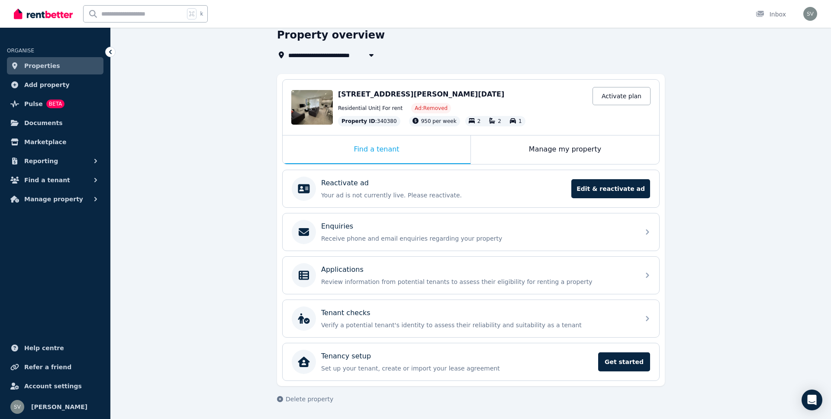
select select "**********"
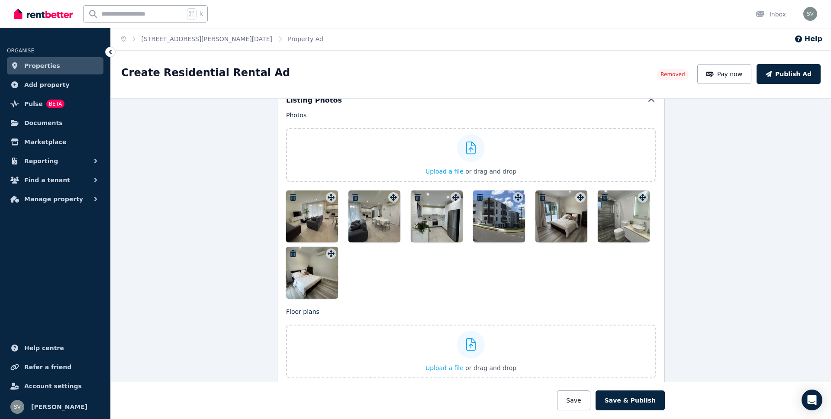
scroll to position [928, 0]
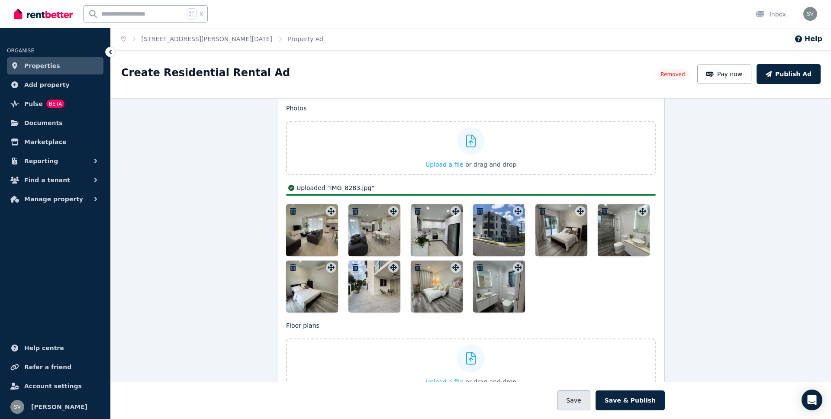
click at [575, 379] on button "Save" at bounding box center [573, 401] width 33 height 20
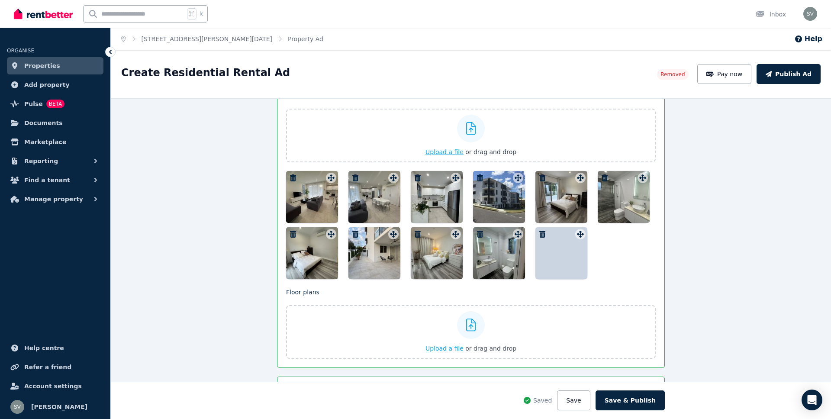
scroll to position [941, 0]
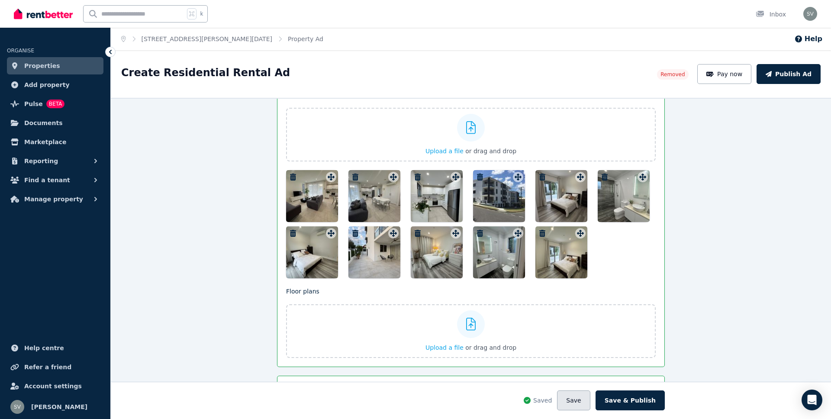
click at [575, 379] on button "Save" at bounding box center [573, 401] width 33 height 20
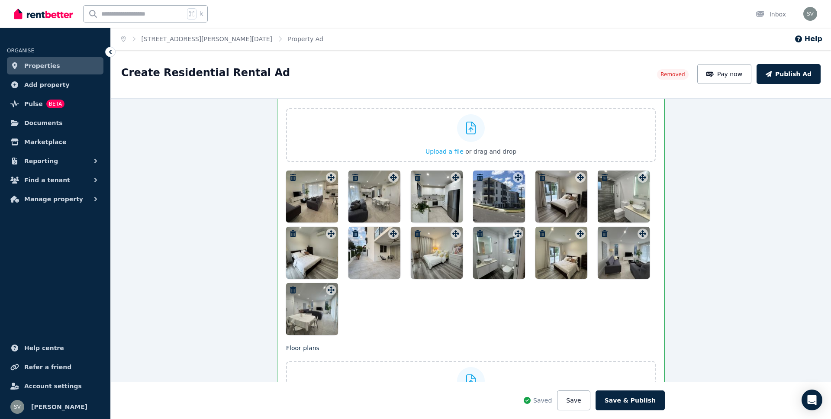
scroll to position [941, 0]
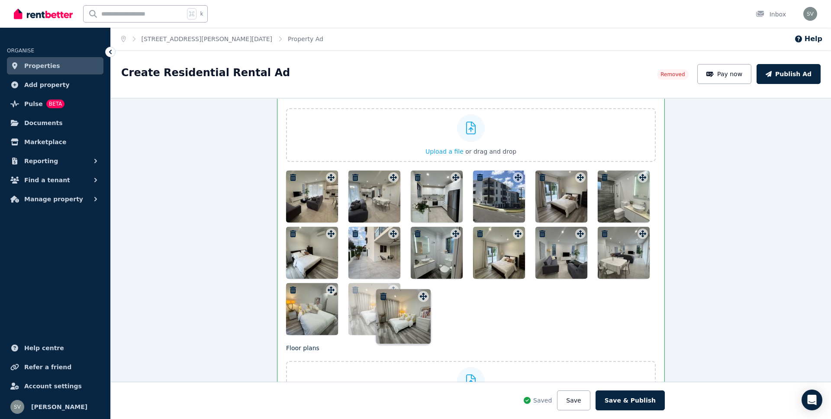
drag, startPoint x: 456, startPoint y: 235, endPoint x: 423, endPoint y: 290, distance: 64.3
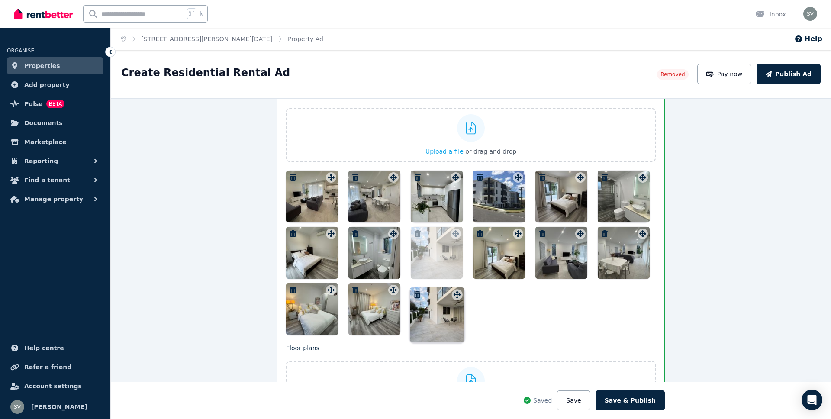
drag, startPoint x: 393, startPoint y: 231, endPoint x: 456, endPoint y: 284, distance: 82.1
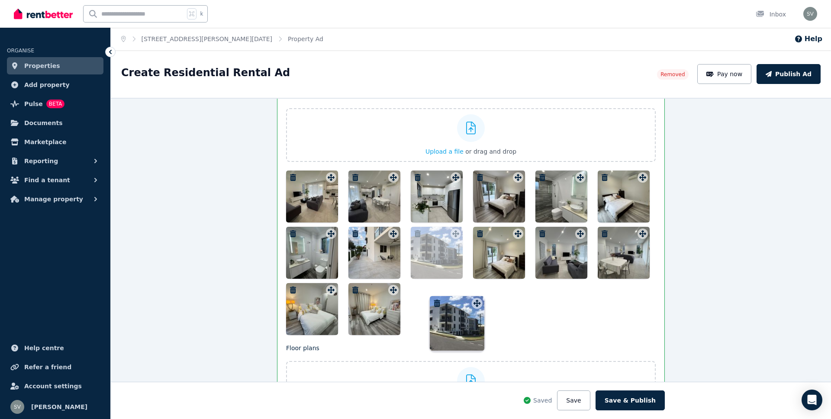
drag, startPoint x: 519, startPoint y: 178, endPoint x: 477, endPoint y: 296, distance: 125.4
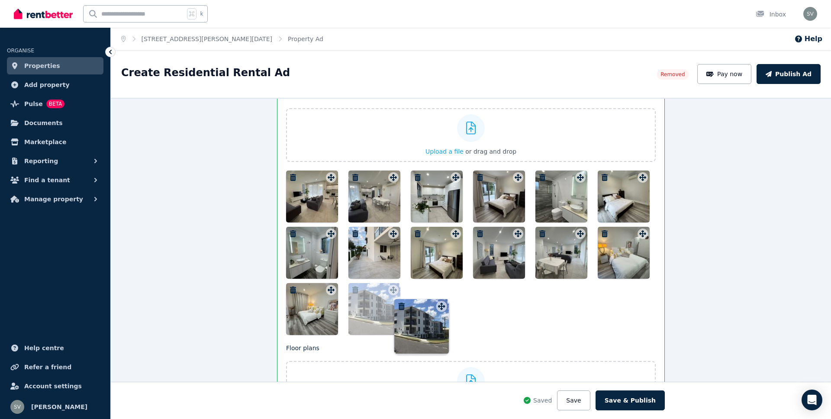
drag, startPoint x: 455, startPoint y: 235, endPoint x: 440, endPoint y: 300, distance: 66.7
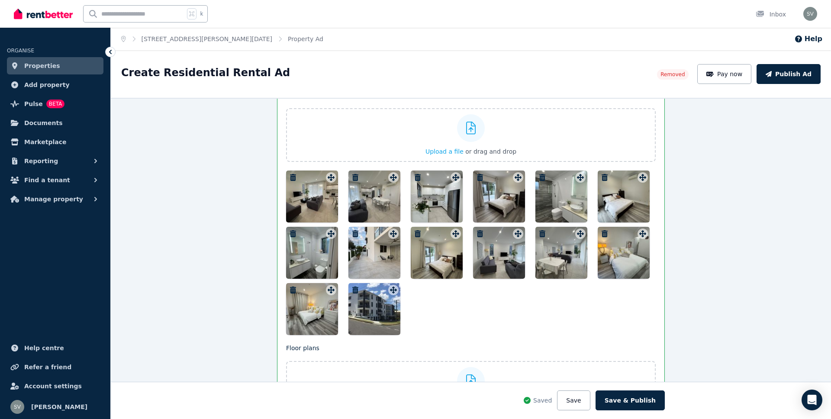
drag, startPoint x: 440, startPoint y: 300, endPoint x: 448, endPoint y: 289, distance: 13.3
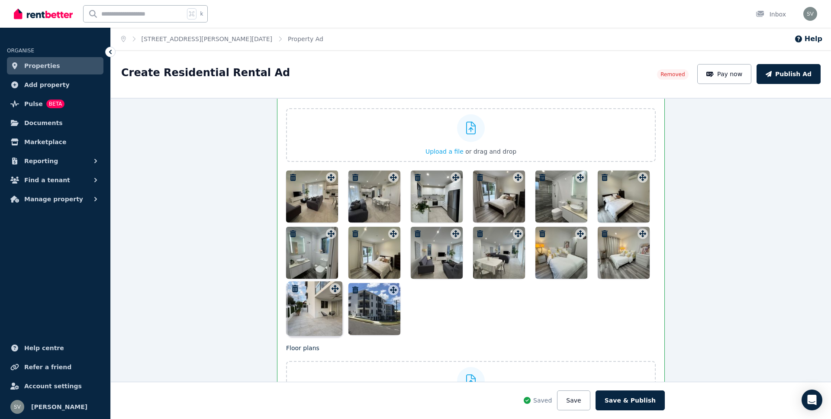
drag, startPoint x: 394, startPoint y: 234, endPoint x: 335, endPoint y: 281, distance: 75.8
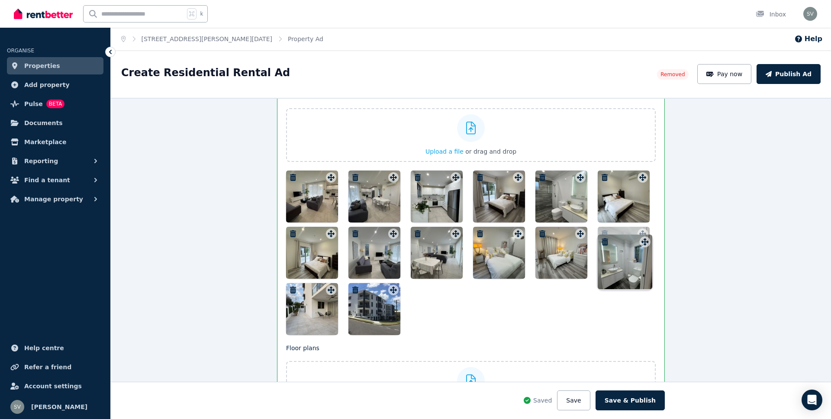
drag, startPoint x: 329, startPoint y: 234, endPoint x: 642, endPoint y: 235, distance: 313.0
drag, startPoint x: 376, startPoint y: 249, endPoint x: 355, endPoint y: 223, distance: 33.6
click at [355, 223] on div at bounding box center [471, 253] width 370 height 165
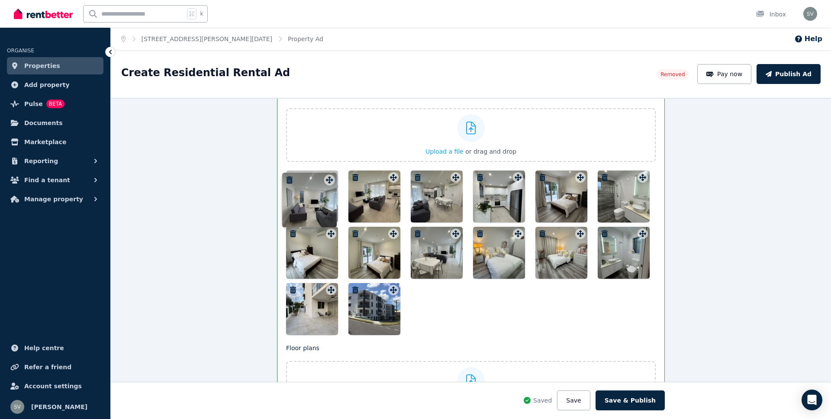
drag, startPoint x: 396, startPoint y: 234, endPoint x: 331, endPoint y: 173, distance: 89.4
click at [331, 173] on div "Photos Upload a file or drag and drop Uploaded " IMG_8289.jpg " Uploaded " IMG_…" at bounding box center [471, 213] width 370 height 244
click at [356, 178] on icon "button" at bounding box center [355, 177] width 6 height 7
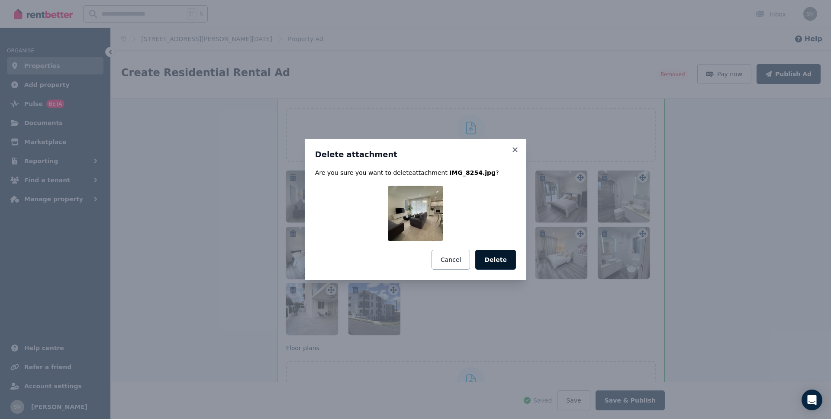
click at [495, 260] on button "Delete" at bounding box center [495, 260] width 41 height 20
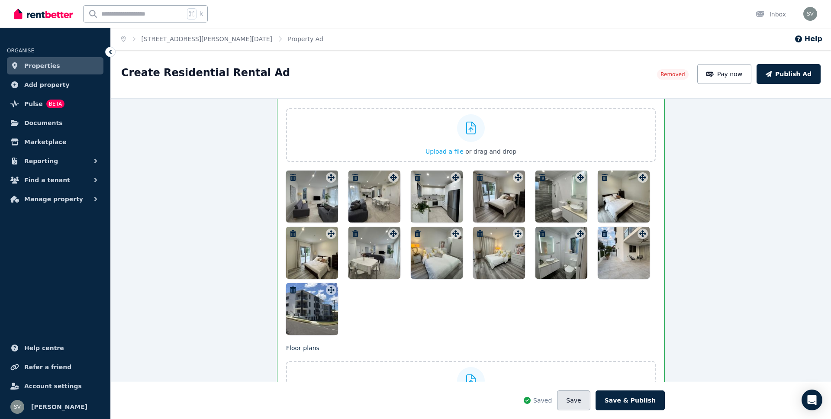
click at [578, 379] on button "Save" at bounding box center [573, 401] width 33 height 20
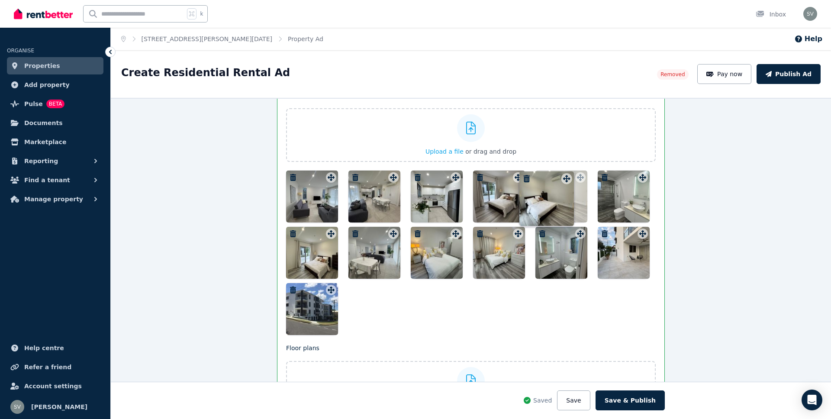
drag, startPoint x: 643, startPoint y: 179, endPoint x: 567, endPoint y: 172, distance: 75.7
click at [567, 172] on div "Photos Upload a file or drag and drop Uploaded " IMG_8289.jpg " Uploaded " IMG_…" at bounding box center [471, 213] width 370 height 244
click at [306, 182] on div at bounding box center [312, 197] width 52 height 52
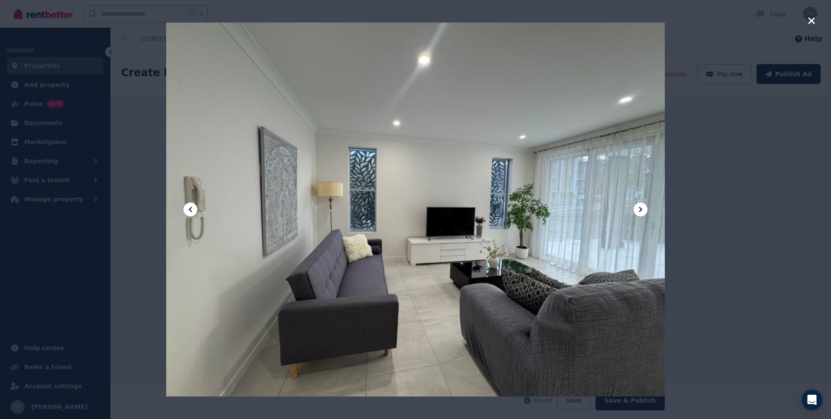
click at [644, 209] on icon at bounding box center [641, 209] width 10 height 10
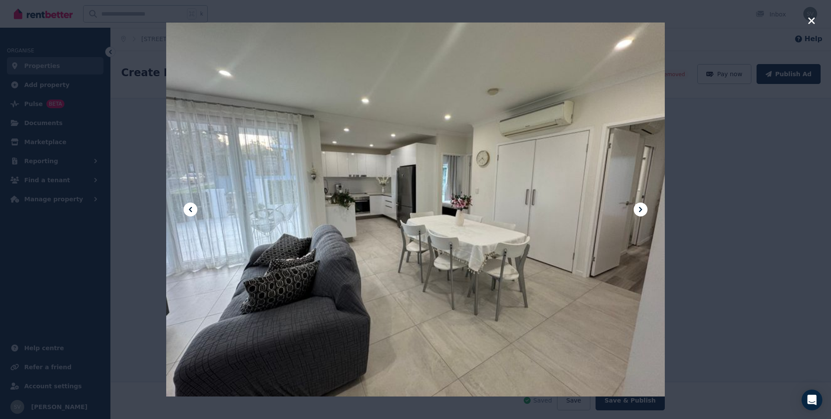
click at [644, 209] on icon at bounding box center [641, 209] width 10 height 10
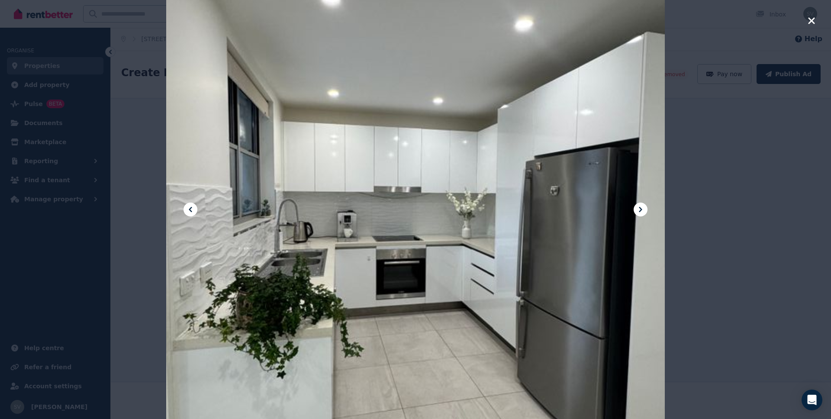
click at [644, 209] on icon at bounding box center [641, 209] width 10 height 10
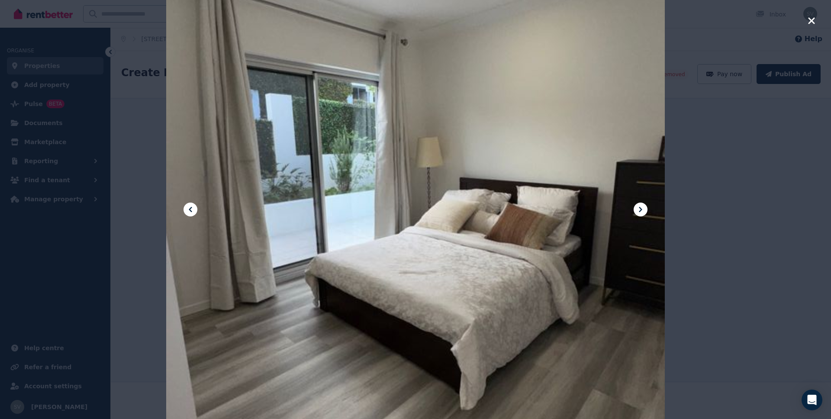
click at [644, 209] on icon at bounding box center [641, 209] width 10 height 10
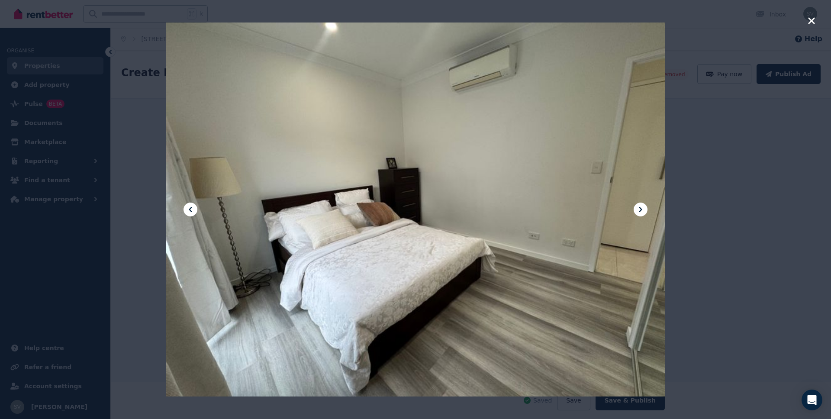
click at [644, 209] on icon at bounding box center [641, 209] width 10 height 10
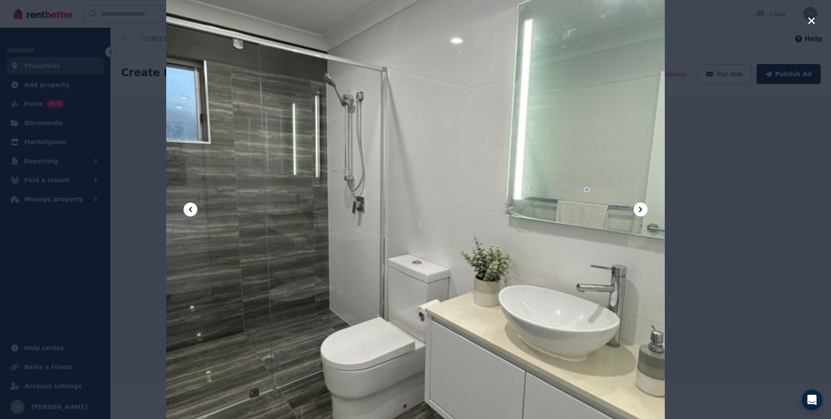
click at [644, 209] on icon at bounding box center [641, 209] width 10 height 10
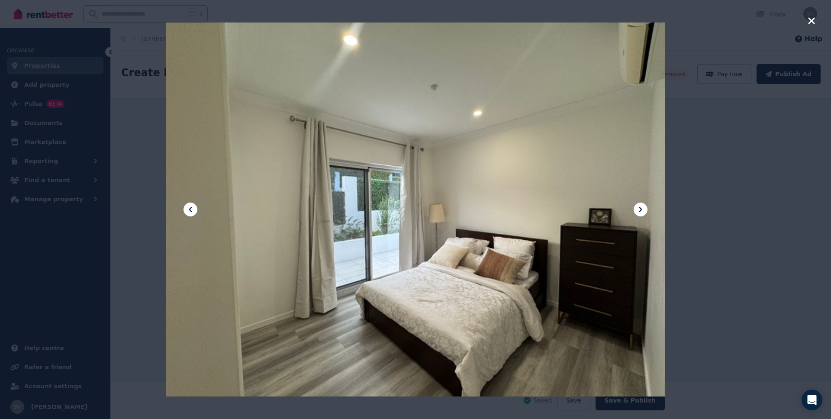
click at [189, 212] on icon at bounding box center [190, 209] width 10 height 10
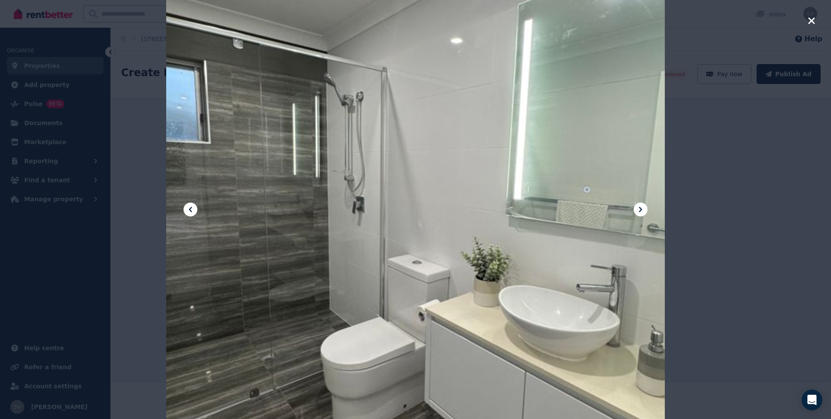
click at [189, 212] on icon at bounding box center [190, 209] width 10 height 10
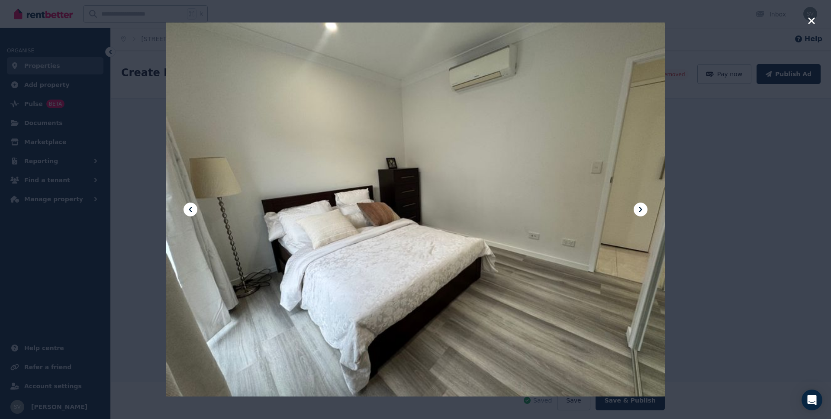
click at [189, 212] on icon at bounding box center [190, 209] width 10 height 10
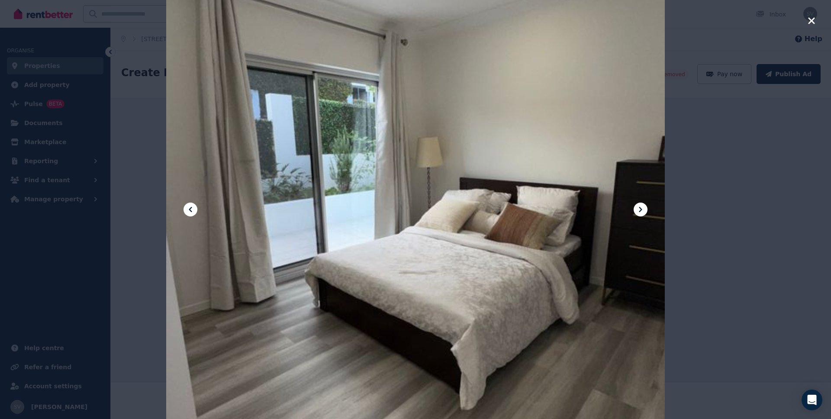
click at [646, 208] on button at bounding box center [641, 210] width 14 height 14
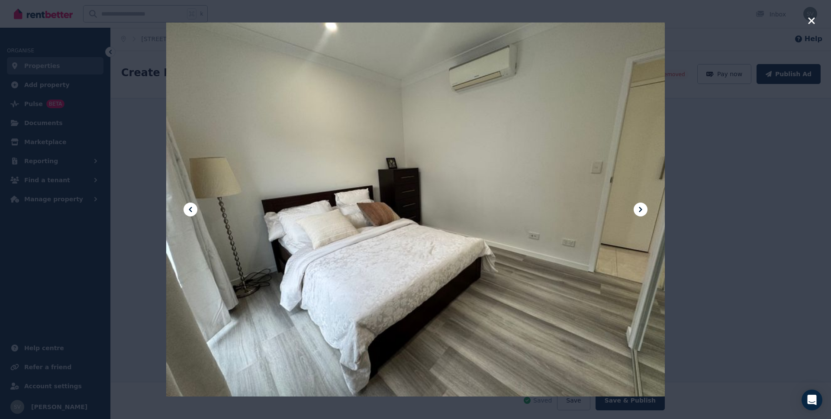
click at [640, 210] on icon at bounding box center [641, 209] width 10 height 10
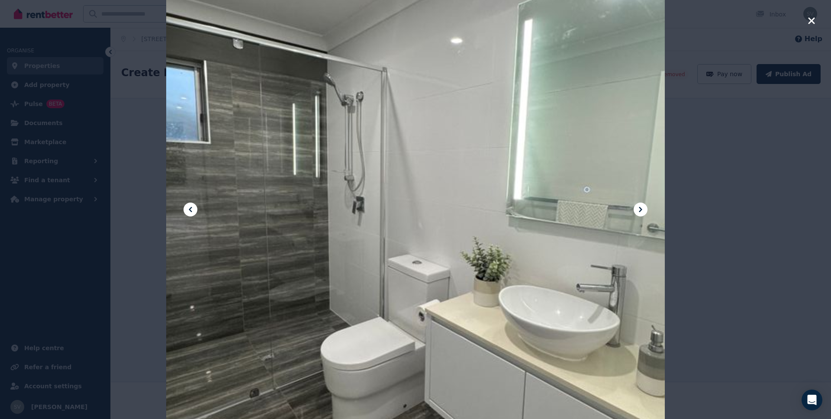
click at [640, 210] on icon at bounding box center [641, 209] width 10 height 10
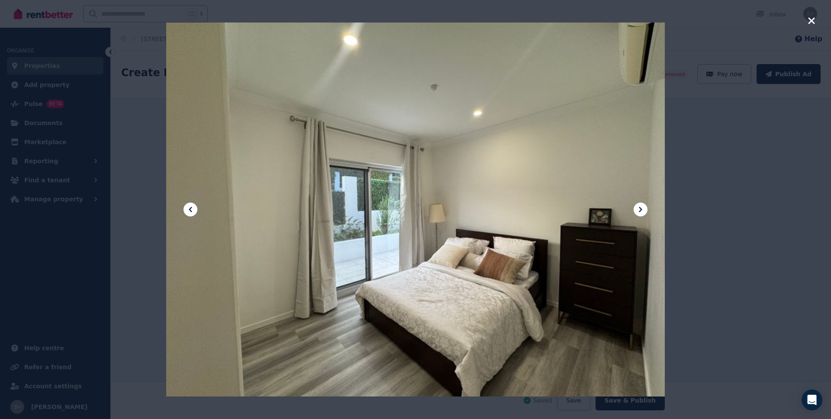
click at [727, 23] on icon "button" at bounding box center [811, 20] width 6 height 6
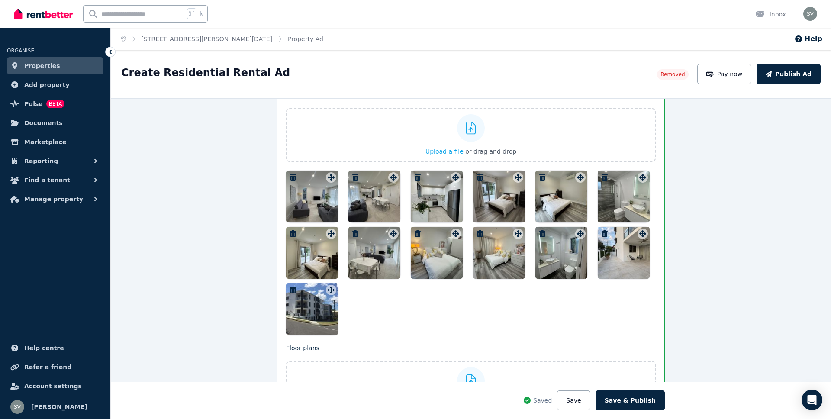
drag, startPoint x: 310, startPoint y: 252, endPoint x: 337, endPoint y: 246, distance: 27.9
click at [350, 245] on div at bounding box center [471, 253] width 370 height 165
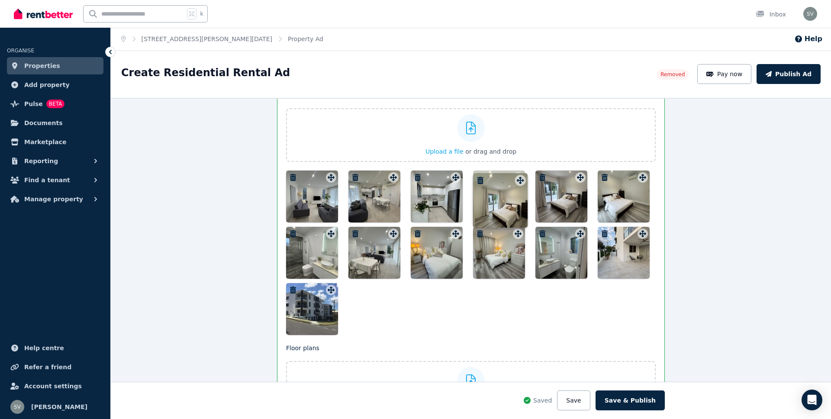
drag, startPoint x: 331, startPoint y: 235, endPoint x: 520, endPoint y: 174, distance: 198.0
click at [520, 174] on div "Photos Upload a file or drag and drop Uploaded " IMG_8289.jpg " Uploaded " IMG_…" at bounding box center [471, 213] width 370 height 244
drag, startPoint x: 364, startPoint y: 253, endPoint x: 386, endPoint y: 233, distance: 30.1
click at [386, 233] on div at bounding box center [375, 253] width 52 height 52
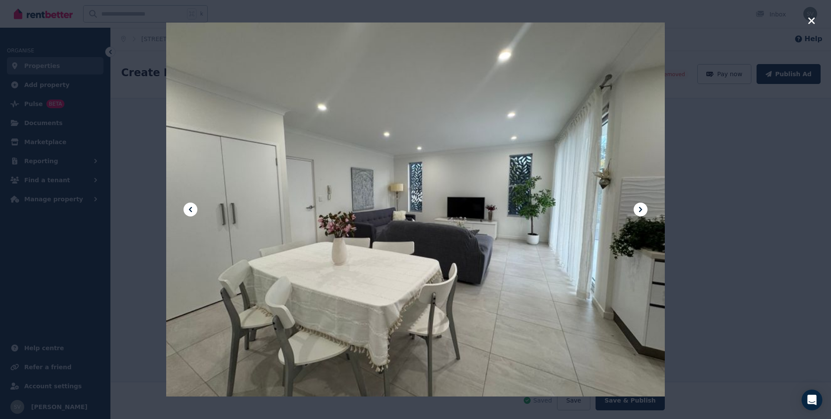
click at [395, 236] on div at bounding box center [415, 209] width 499 height 665
click at [727, 21] on icon "button" at bounding box center [811, 20] width 6 height 6
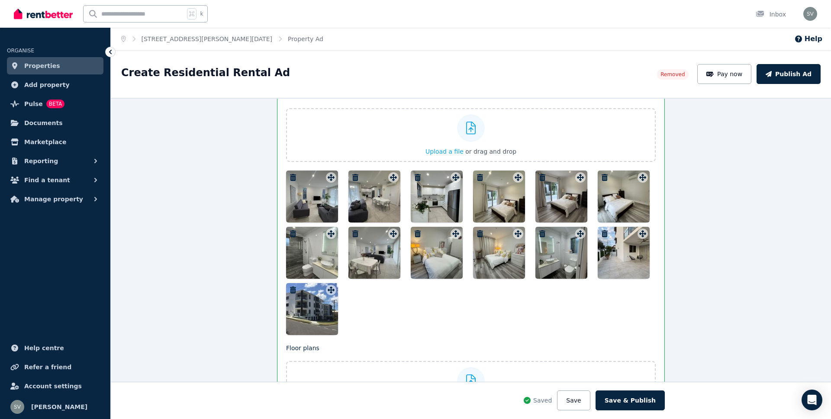
drag, startPoint x: 370, startPoint y: 251, endPoint x: 406, endPoint y: 226, distance: 43.6
click at [406, 226] on div at bounding box center [471, 253] width 370 height 165
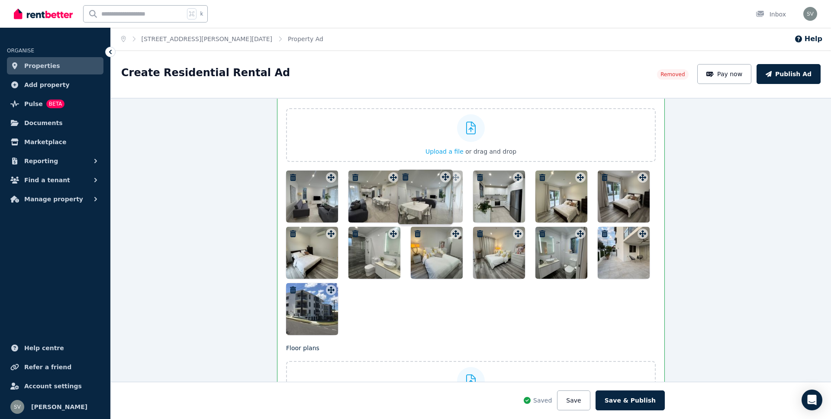
drag, startPoint x: 393, startPoint y: 234, endPoint x: 444, endPoint y: 170, distance: 82.3
click at [444, 170] on div "Photos Upload a file or drag and drop Uploaded " IMG_8289.jpg " Uploaded " IMG_…" at bounding box center [471, 213] width 370 height 244
click at [581, 379] on button "Save" at bounding box center [573, 401] width 33 height 20
click at [304, 201] on div at bounding box center [312, 197] width 52 height 52
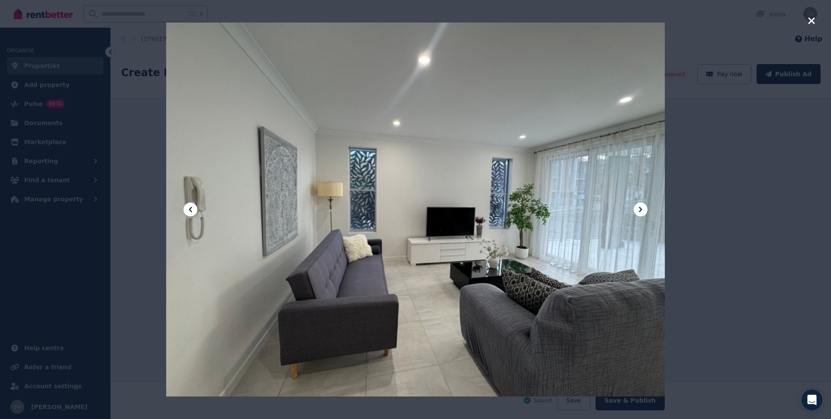
click at [642, 207] on icon at bounding box center [641, 209] width 10 height 10
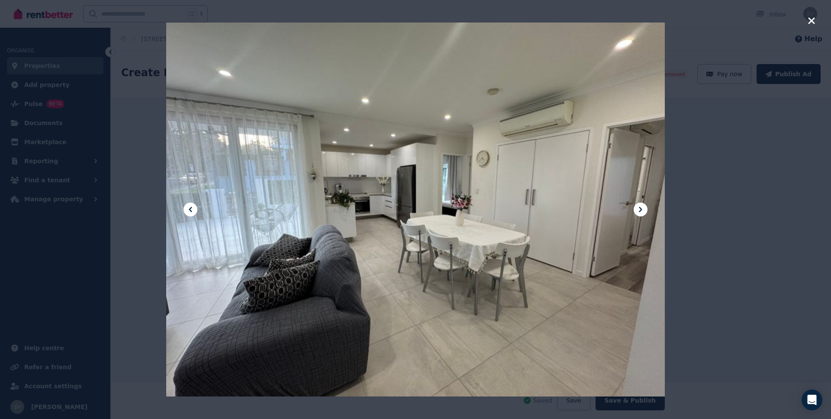
click at [642, 207] on icon at bounding box center [641, 209] width 10 height 10
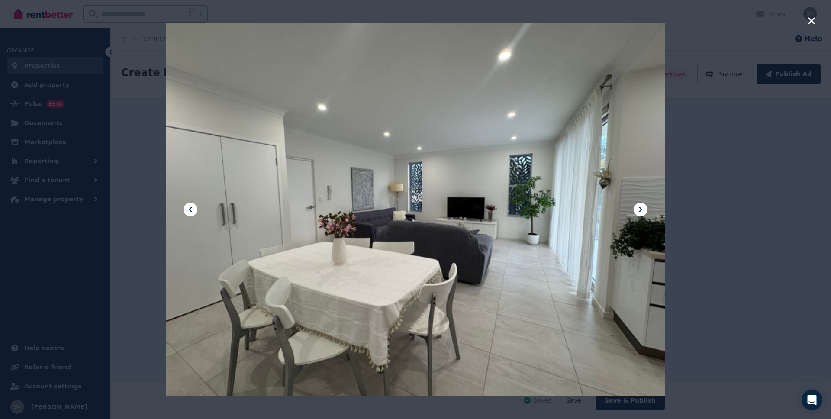
click at [642, 207] on icon at bounding box center [641, 209] width 10 height 10
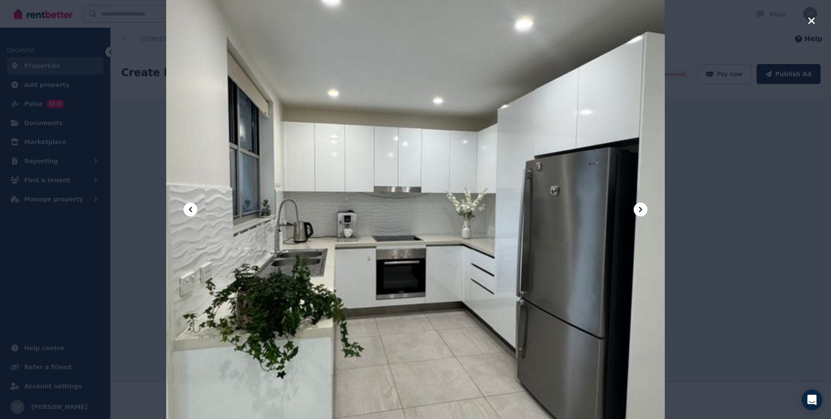
click at [642, 207] on icon at bounding box center [641, 209] width 10 height 10
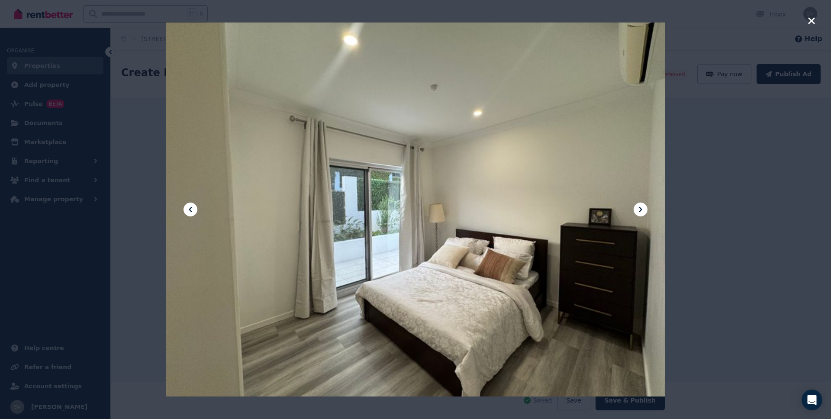
click at [642, 207] on icon at bounding box center [641, 209] width 10 height 10
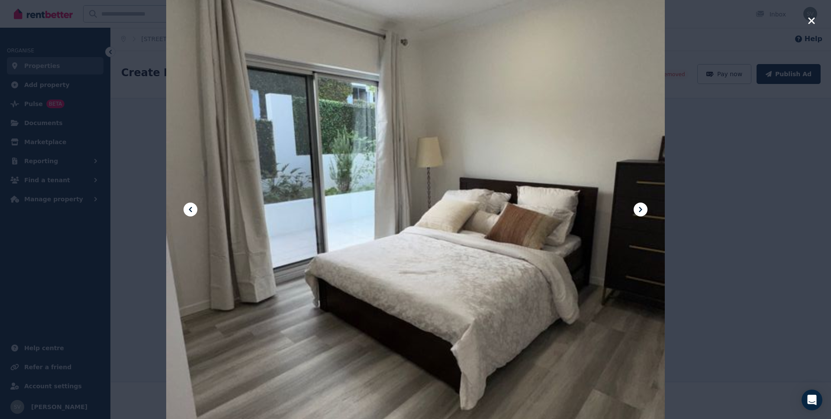
click at [642, 207] on icon at bounding box center [641, 209] width 10 height 10
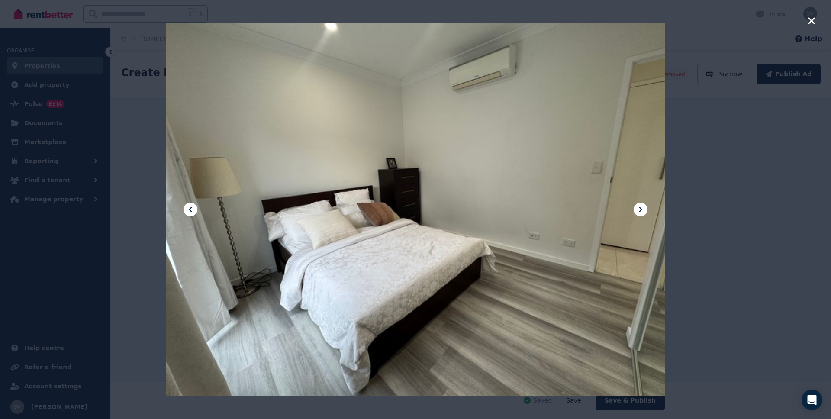
click at [195, 213] on icon at bounding box center [190, 209] width 10 height 10
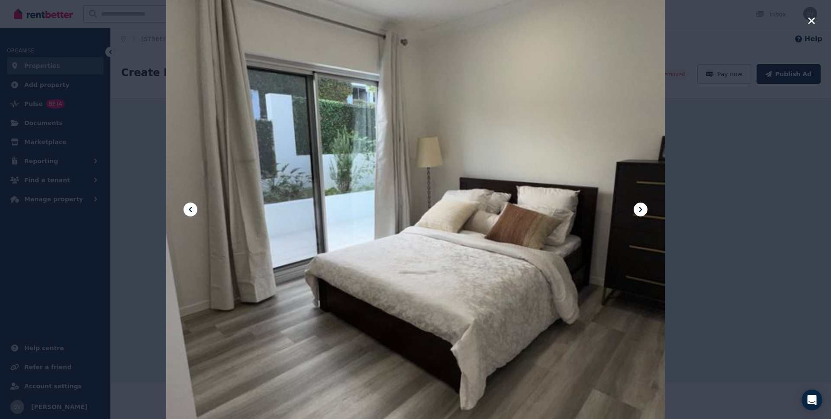
click at [727, 22] on icon "button" at bounding box center [811, 20] width 6 height 6
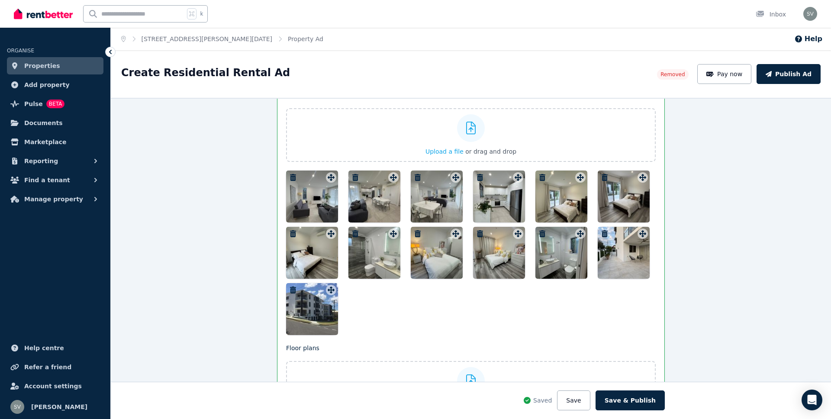
click at [562, 199] on div at bounding box center [562, 197] width 52 height 52
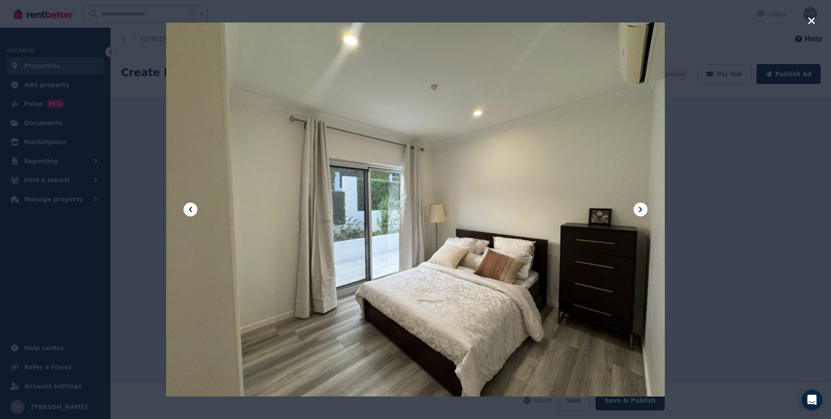
click at [644, 209] on icon at bounding box center [641, 209] width 10 height 10
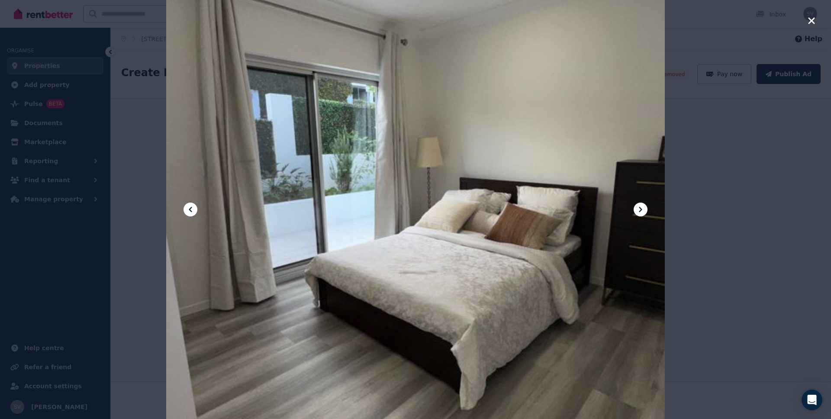
click at [644, 209] on icon at bounding box center [641, 209] width 10 height 10
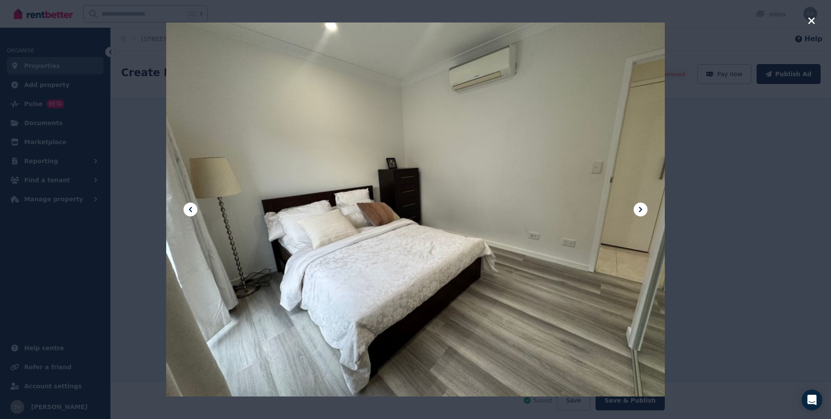
click at [644, 209] on icon at bounding box center [641, 209] width 10 height 10
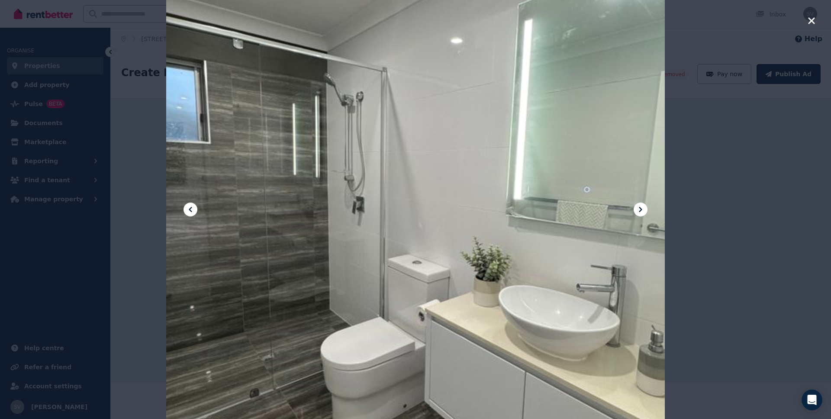
click at [644, 209] on icon at bounding box center [641, 209] width 10 height 10
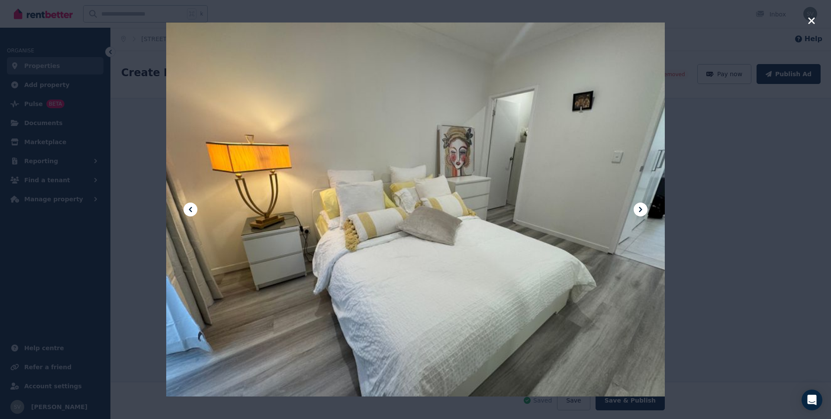
click at [189, 210] on icon at bounding box center [190, 209] width 10 height 10
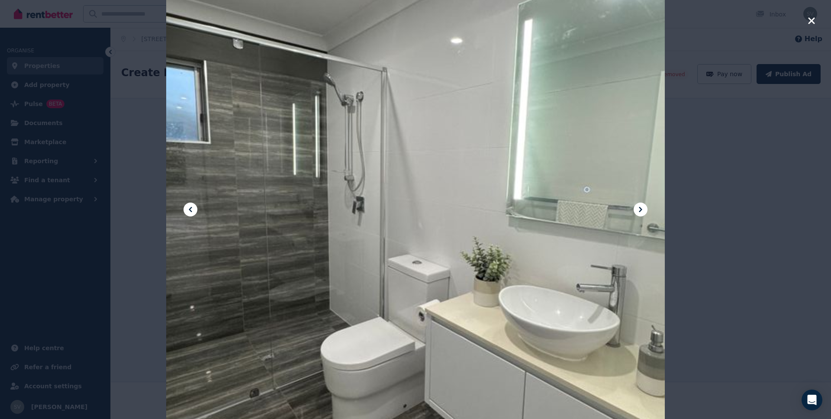
click at [189, 210] on icon at bounding box center [190, 209] width 10 height 10
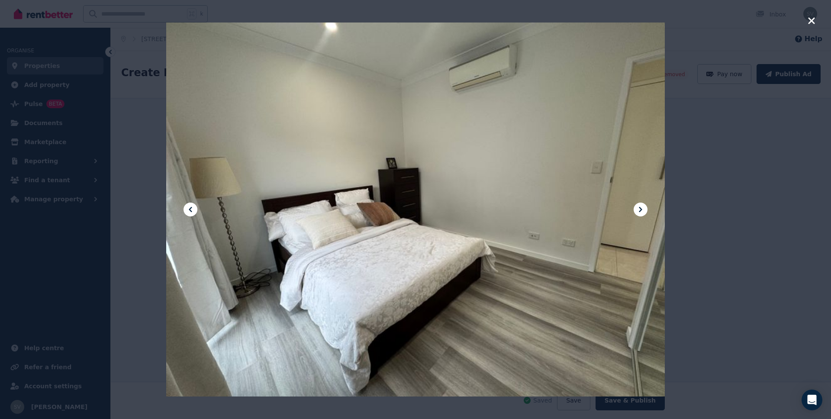
click at [189, 210] on icon at bounding box center [190, 209] width 10 height 10
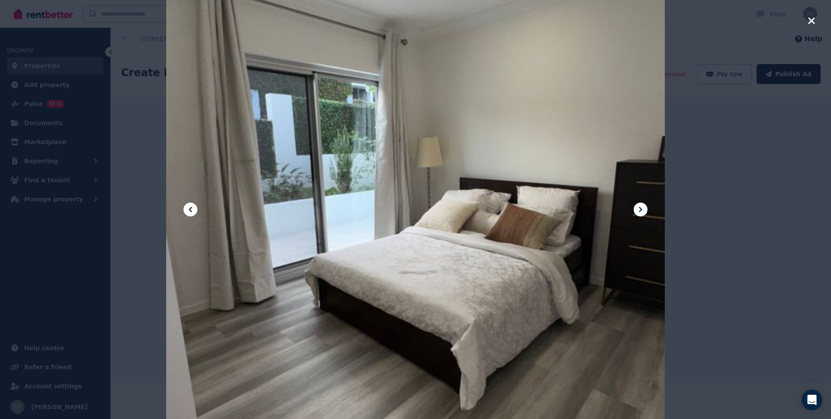
click at [191, 207] on icon at bounding box center [190, 209] width 10 height 10
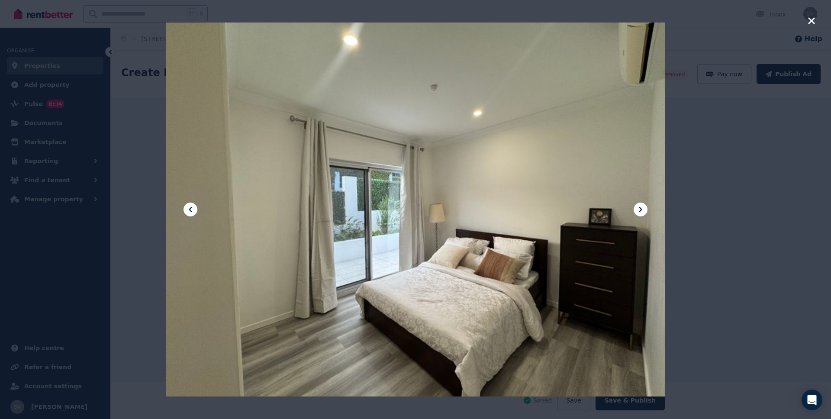
click at [727, 22] on icon "button" at bounding box center [812, 21] width 8 height 10
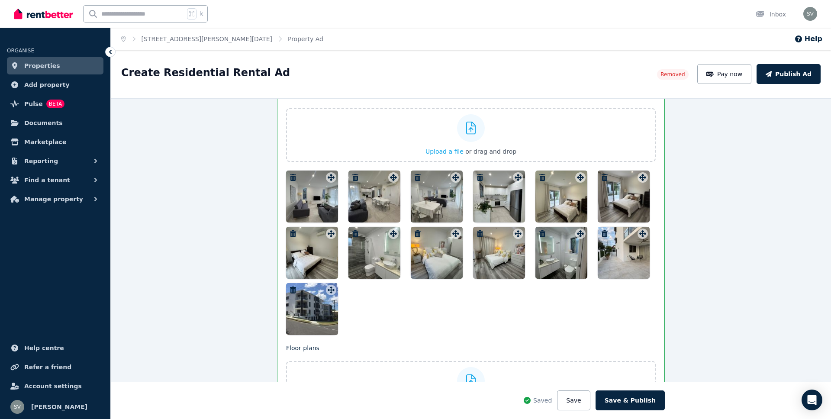
click at [605, 178] on icon "button" at bounding box center [605, 177] width 6 height 7
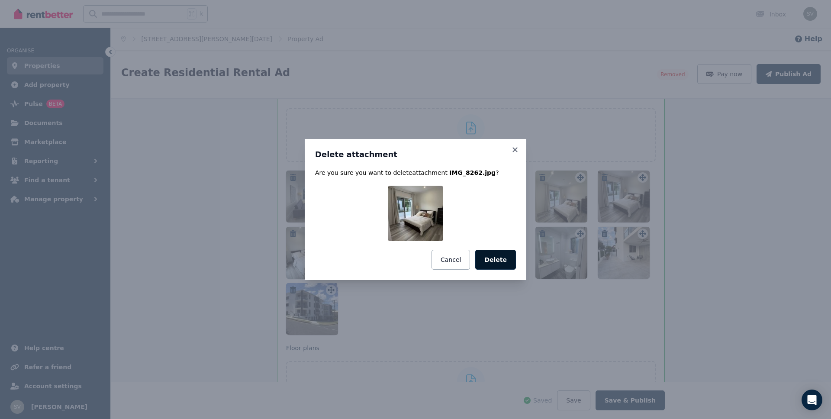
click at [500, 258] on button "Delete" at bounding box center [495, 260] width 41 height 20
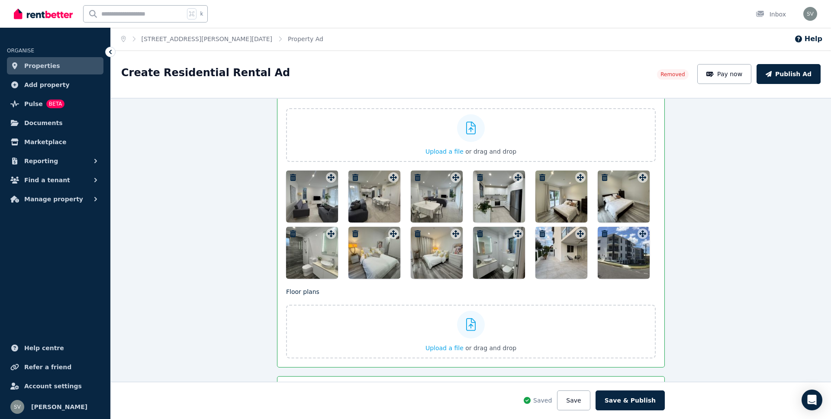
click at [324, 202] on div at bounding box center [312, 197] width 52 height 52
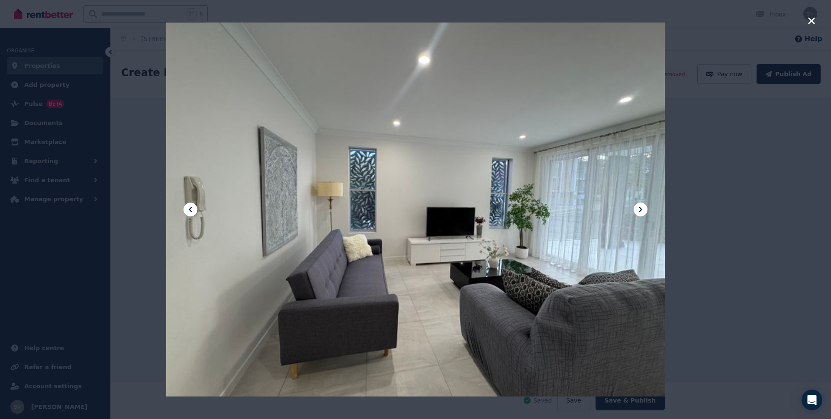
click at [641, 211] on icon at bounding box center [641, 209] width 10 height 10
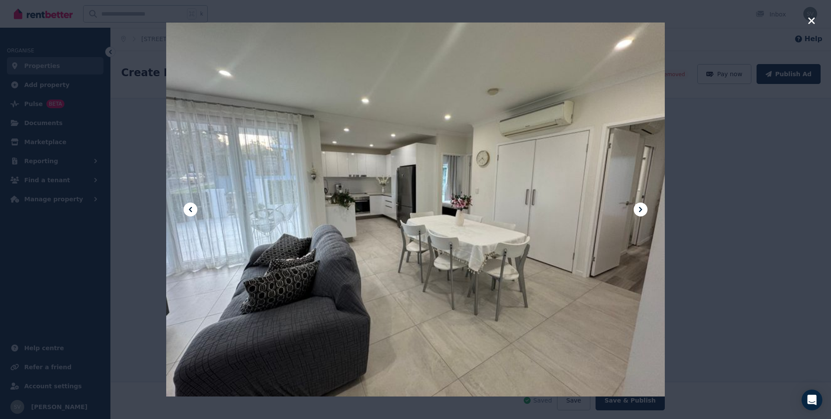
click at [641, 211] on icon at bounding box center [641, 209] width 10 height 10
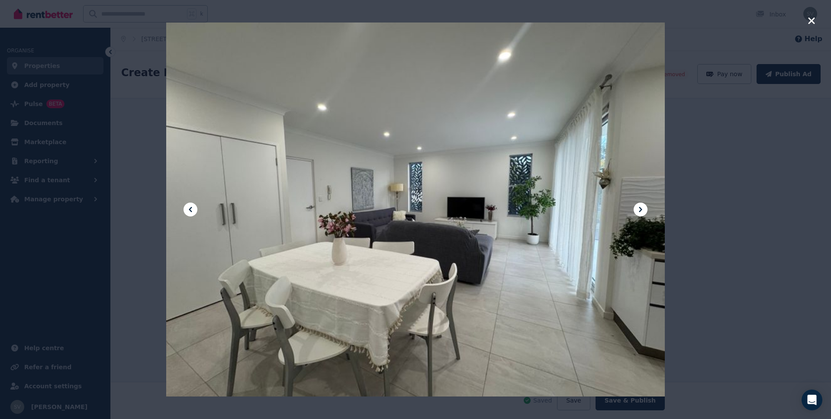
click at [641, 211] on icon at bounding box center [641, 209] width 10 height 10
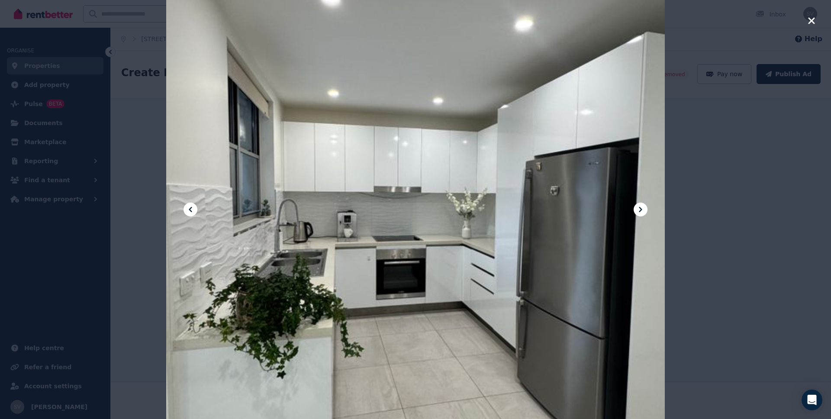
click at [641, 211] on icon at bounding box center [641, 209] width 10 height 10
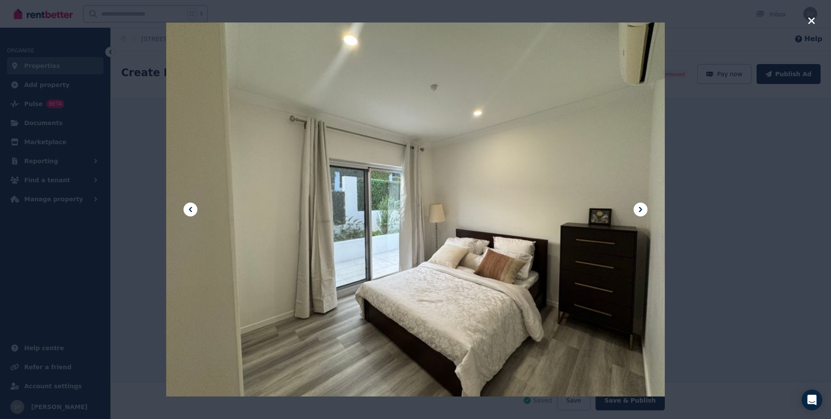
click at [641, 211] on icon at bounding box center [641, 209] width 10 height 10
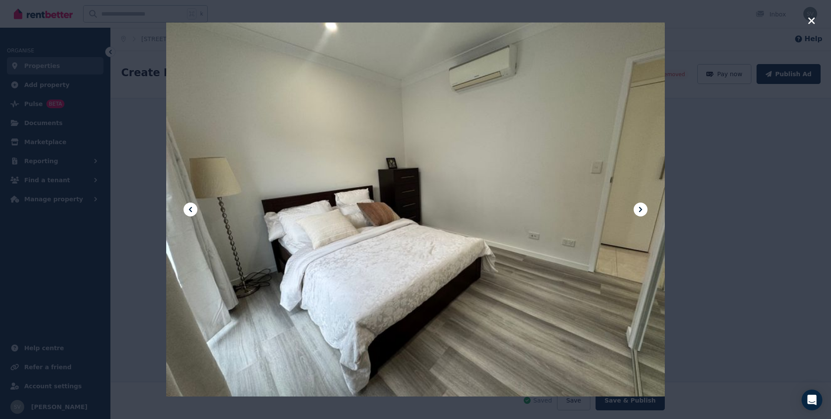
click at [641, 211] on icon at bounding box center [641, 209] width 10 height 10
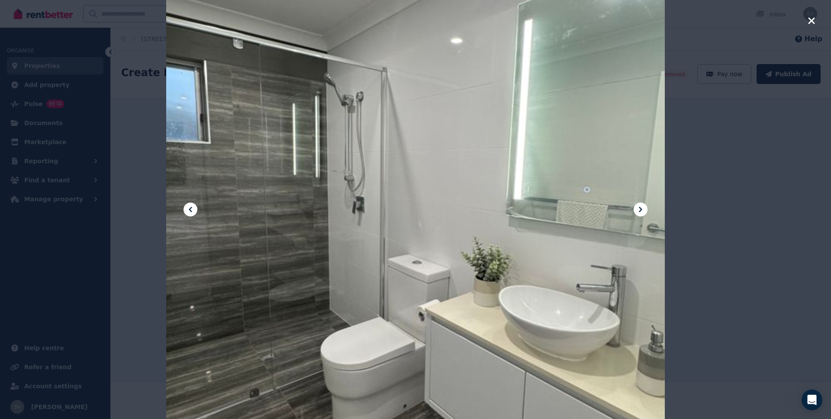
click at [641, 211] on icon at bounding box center [641, 209] width 10 height 10
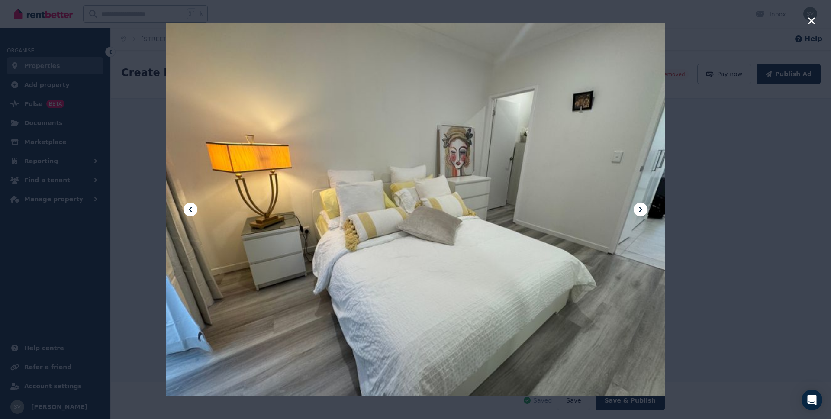
click at [641, 211] on icon at bounding box center [641, 209] width 10 height 10
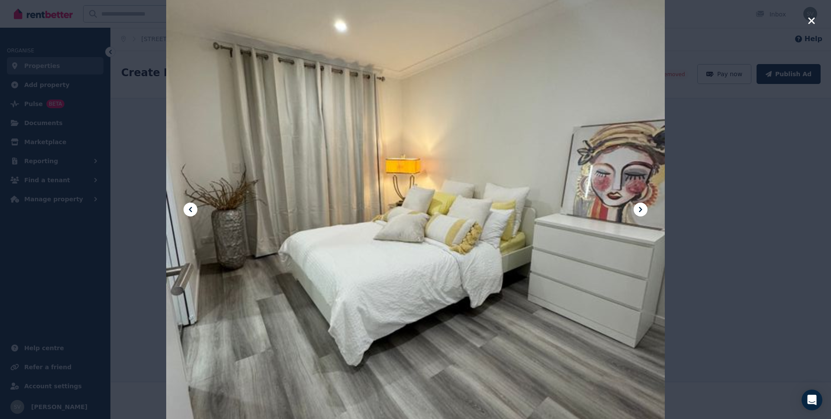
click at [641, 211] on icon at bounding box center [641, 209] width 10 height 10
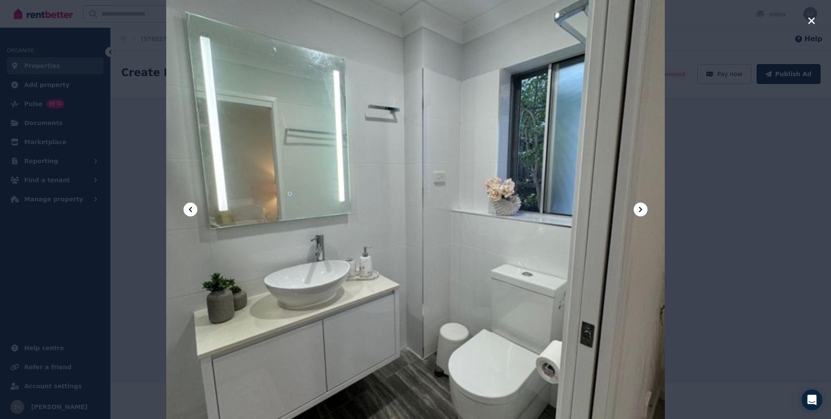
click at [641, 211] on icon at bounding box center [641, 209] width 10 height 10
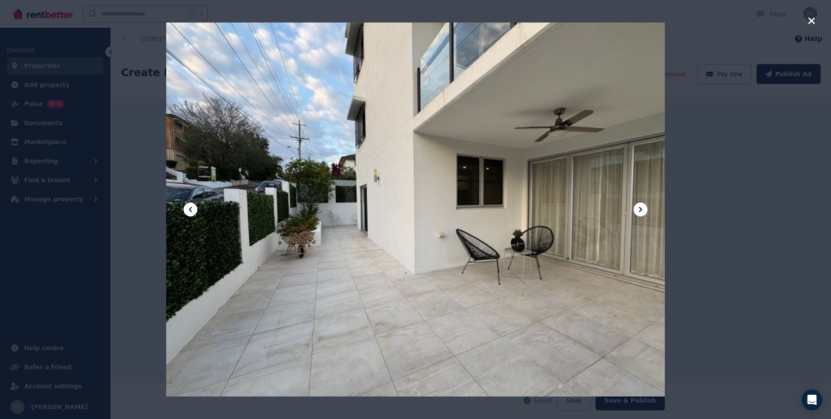
click at [641, 211] on icon at bounding box center [641, 209] width 10 height 10
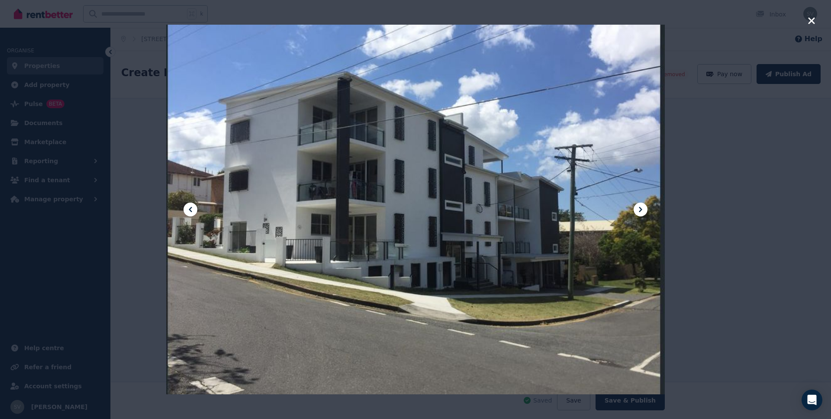
click at [641, 211] on icon at bounding box center [641, 209] width 10 height 10
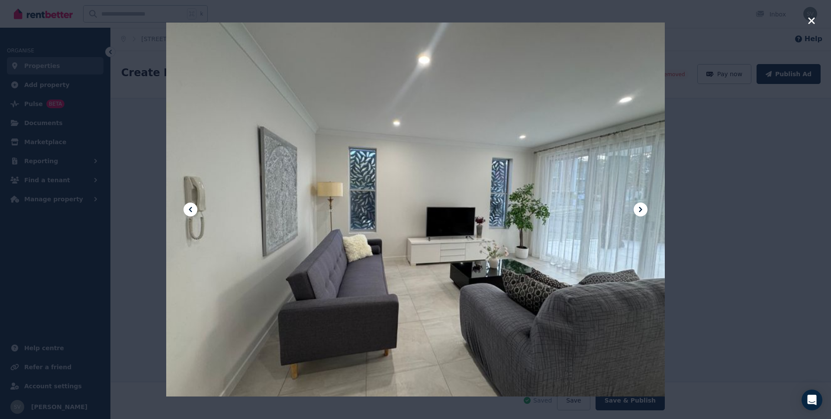
click at [641, 211] on icon at bounding box center [641, 209] width 10 height 10
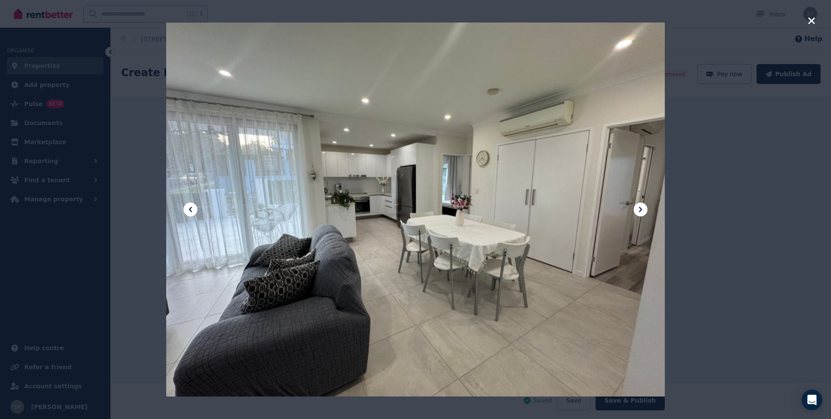
click at [727, 22] on icon "button" at bounding box center [812, 21] width 8 height 10
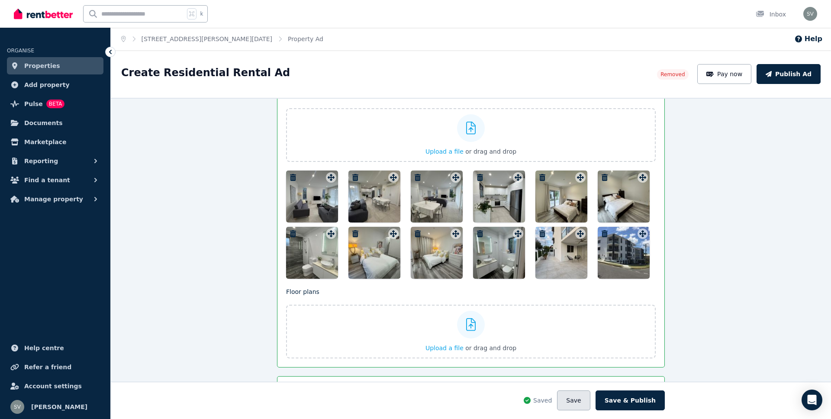
click at [582, 379] on button "Save" at bounding box center [573, 401] width 33 height 20
